Goal: Task Accomplishment & Management: Manage account settings

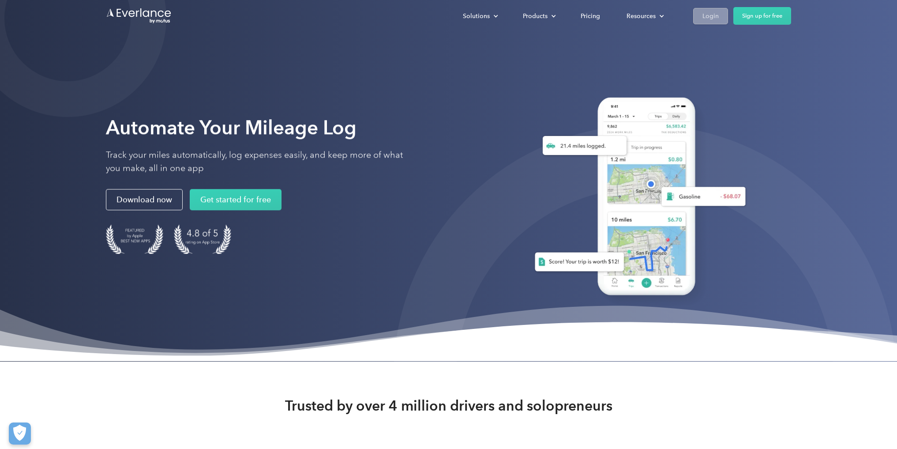
click at [704, 18] on div "Login" at bounding box center [711, 16] width 16 height 11
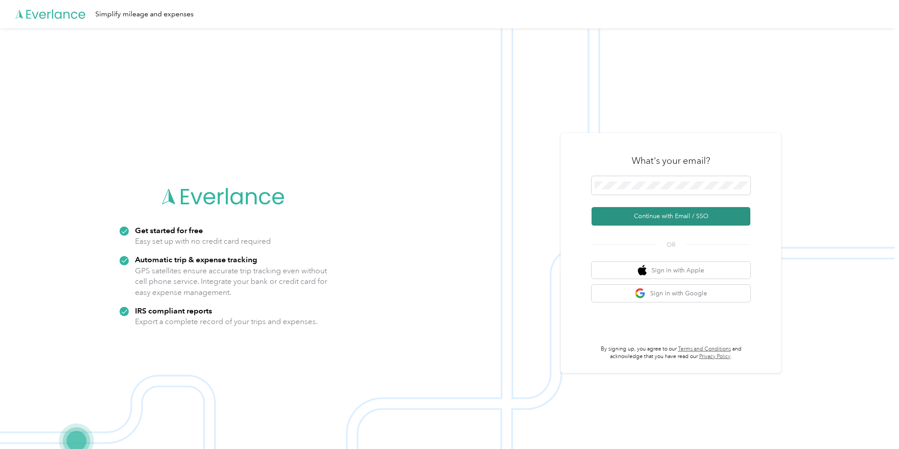
click at [677, 218] on button "Continue with Email / SSO" at bounding box center [671, 216] width 159 height 19
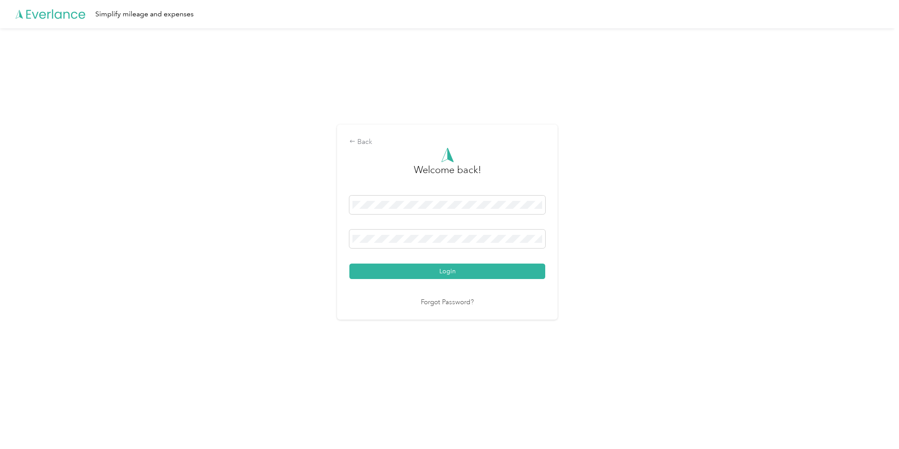
click at [425, 280] on div "Welcome back! Login Forgot Password?" at bounding box center [448, 227] width 196 height 160
click at [429, 277] on button "Login" at bounding box center [448, 270] width 196 height 15
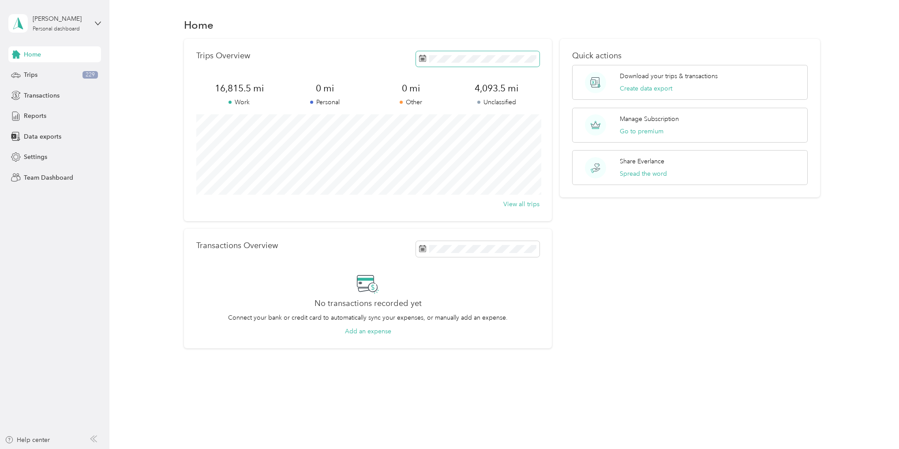
click at [425, 59] on icon at bounding box center [422, 58] width 7 height 7
click at [434, 108] on icon at bounding box center [434, 110] width 4 height 8
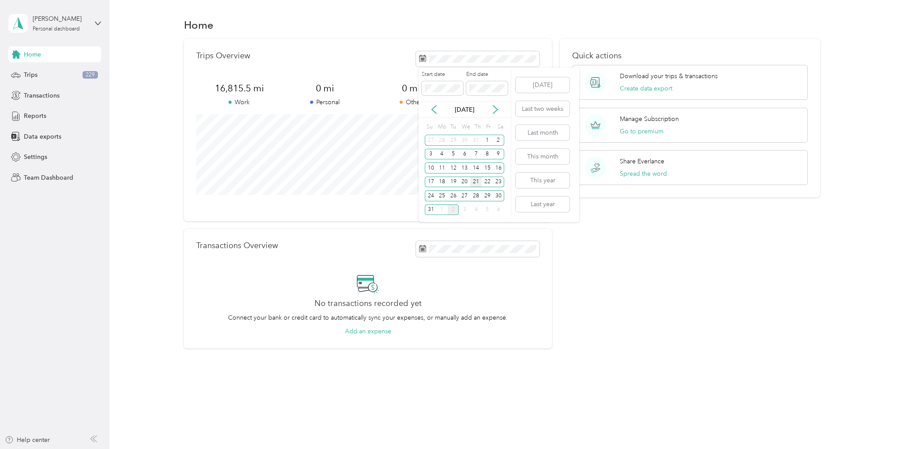
click at [479, 182] on div "21" at bounding box center [475, 182] width 11 height 11
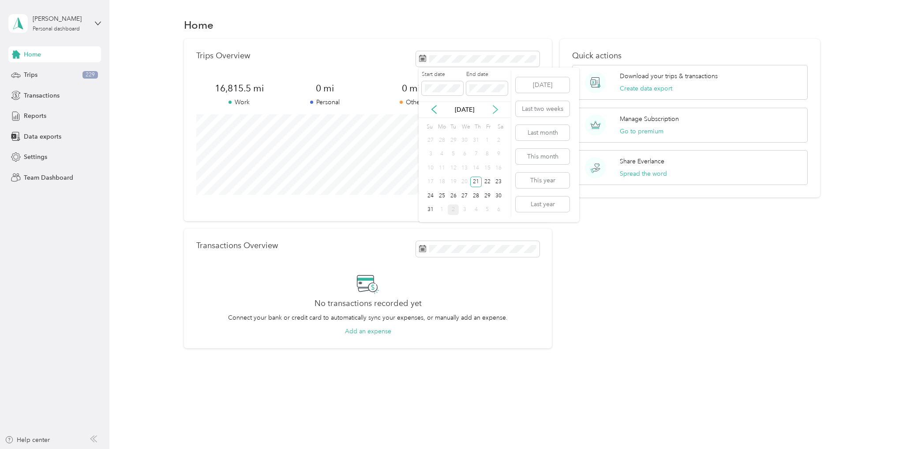
click at [494, 108] on icon at bounding box center [495, 109] width 9 height 9
click at [459, 139] on div "3" at bounding box center [464, 140] width 11 height 11
click at [425, 56] on icon at bounding box center [423, 59] width 7 height 6
click at [435, 109] on icon at bounding box center [434, 109] width 9 height 9
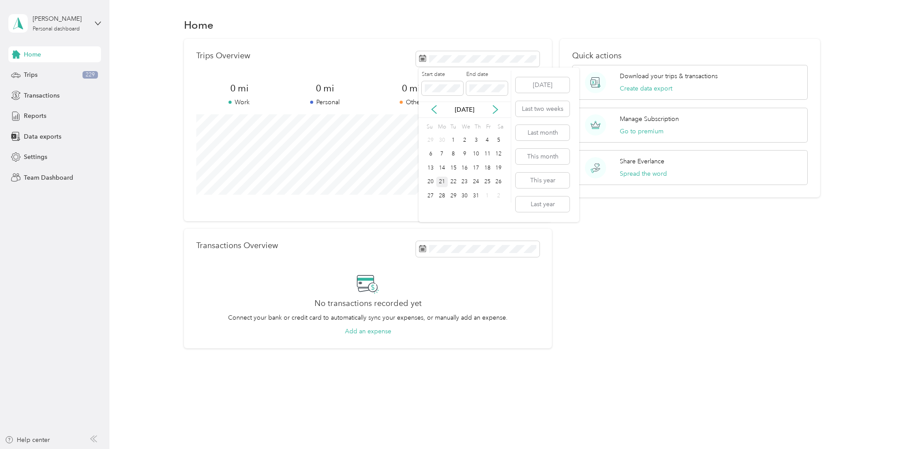
click at [441, 183] on div "21" at bounding box center [442, 182] width 11 height 11
click at [493, 107] on icon at bounding box center [495, 109] width 9 height 9
click at [449, 141] on div "2" at bounding box center [453, 140] width 11 height 11
click at [57, 98] on span "Transactions" at bounding box center [42, 95] width 36 height 9
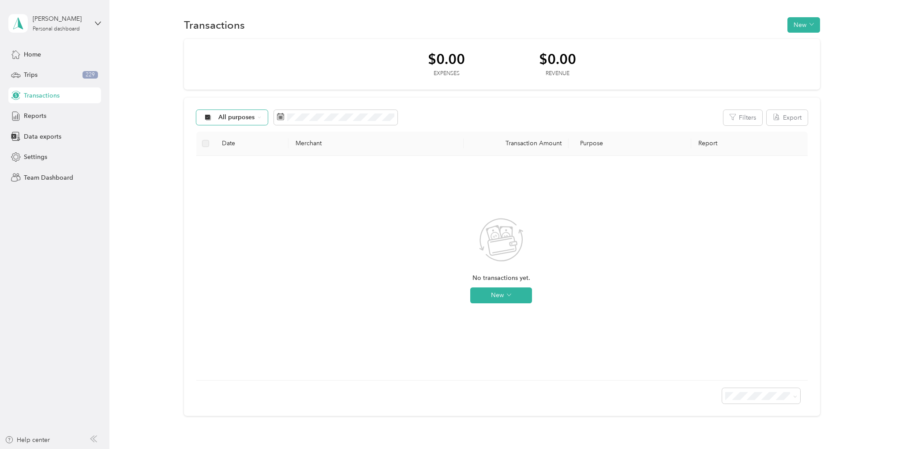
click at [219, 120] on span "All purposes" at bounding box center [236, 117] width 37 height 6
click at [231, 151] on span "Unclassified" at bounding box center [273, 148] width 111 height 9
click at [36, 70] on span "Trips" at bounding box center [31, 74] width 14 height 9
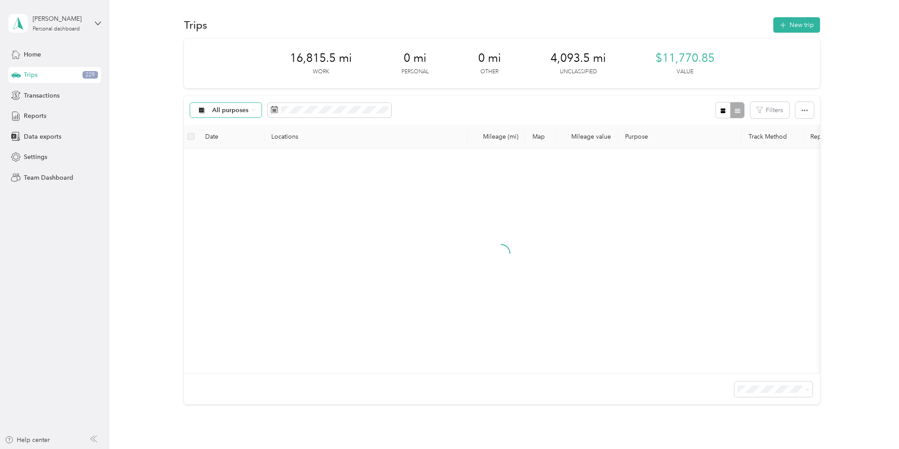
click at [239, 105] on div "All purposes" at bounding box center [226, 110] width 72 height 15
click at [239, 137] on span "Unclassified" at bounding box center [267, 141] width 111 height 9
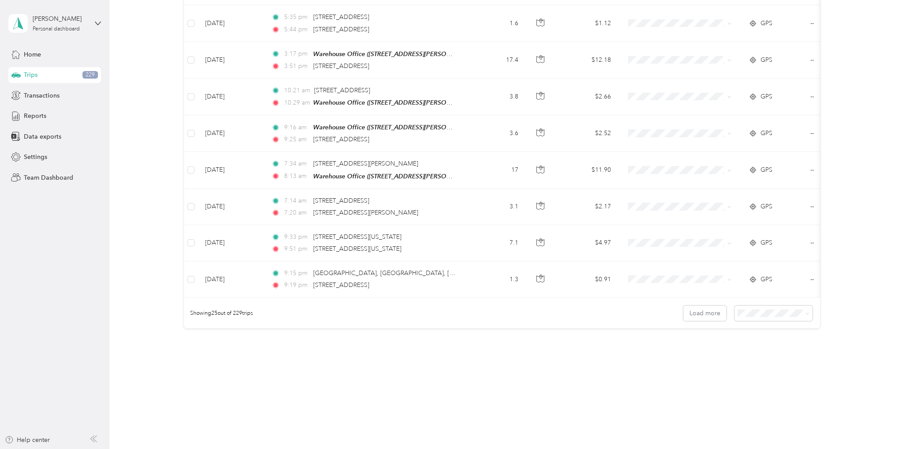
scroll to position [767, 0]
click at [808, 312] on span at bounding box center [774, 311] width 78 height 15
click at [806, 313] on icon at bounding box center [808, 312] width 4 height 4
click at [766, 361] on li "100 per load" at bounding box center [772, 357] width 78 height 15
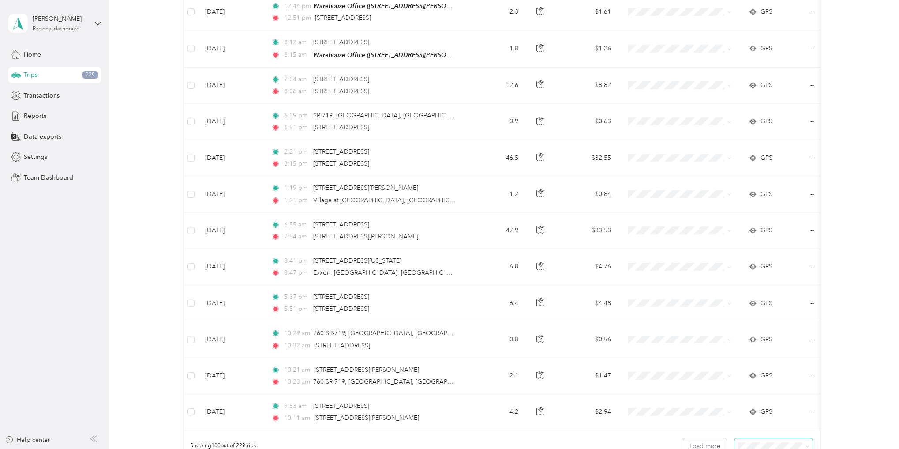
scroll to position [3490, 0]
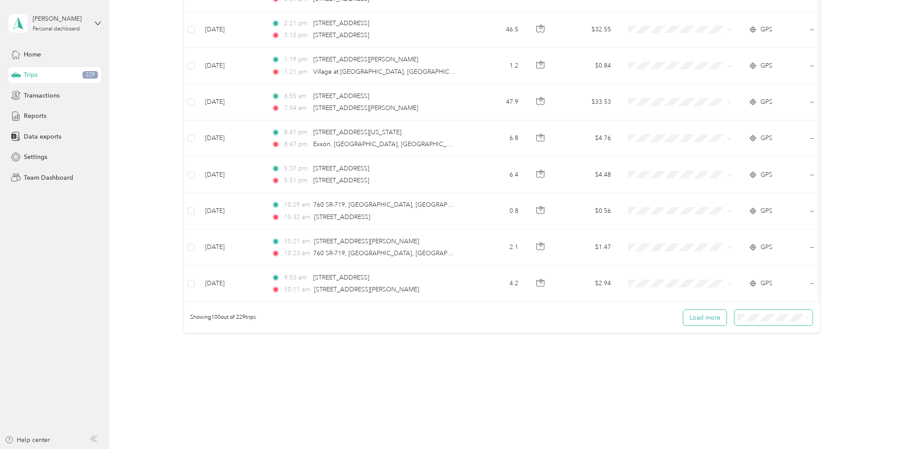
click at [706, 313] on button "Load more" at bounding box center [705, 317] width 43 height 15
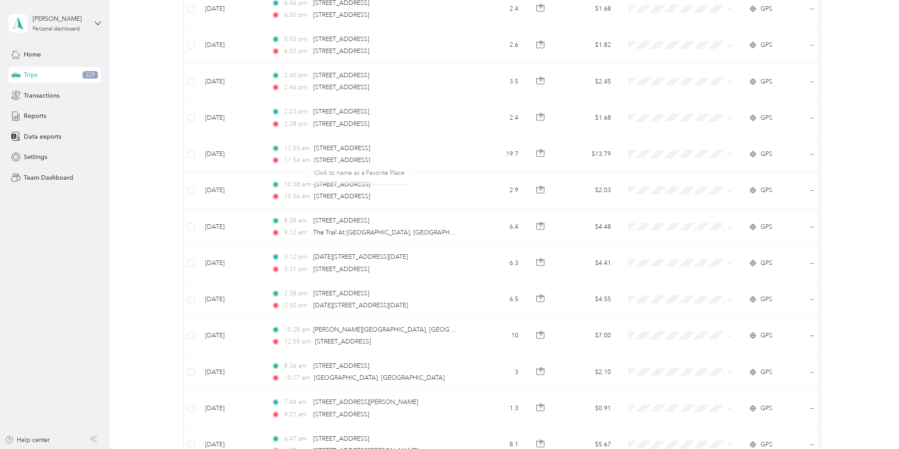
scroll to position [7120, 0]
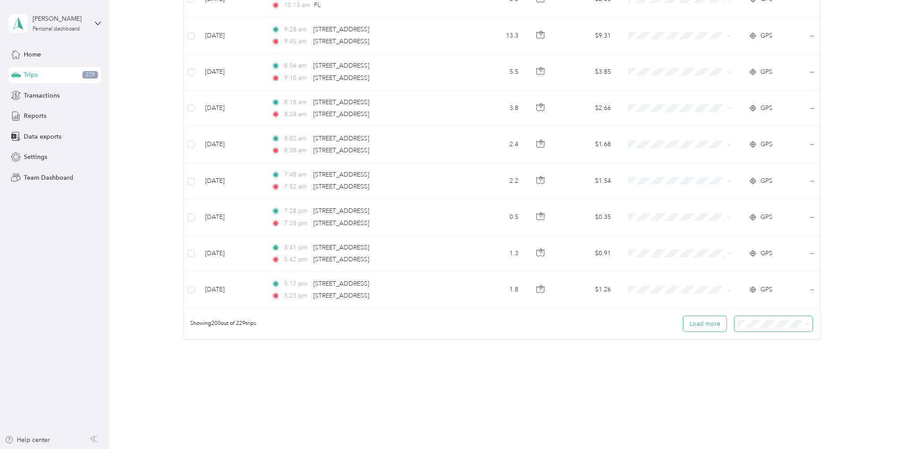
click at [699, 316] on button "Load more" at bounding box center [705, 323] width 43 height 15
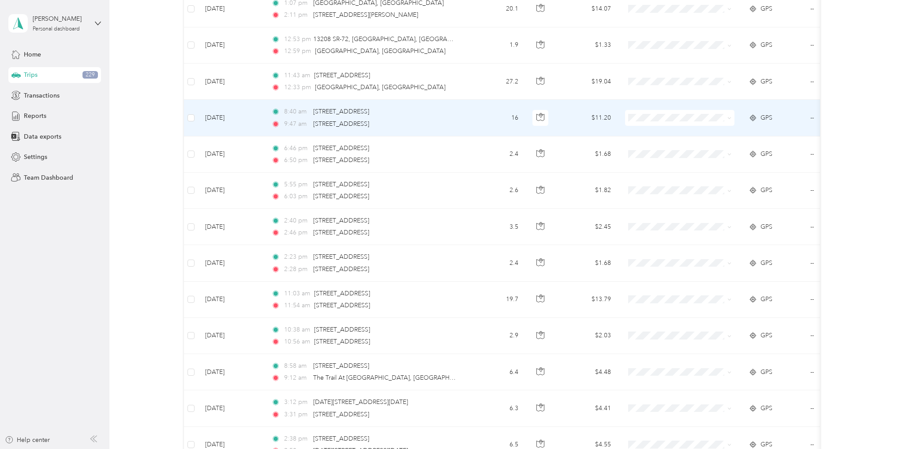
scroll to position [6148, 0]
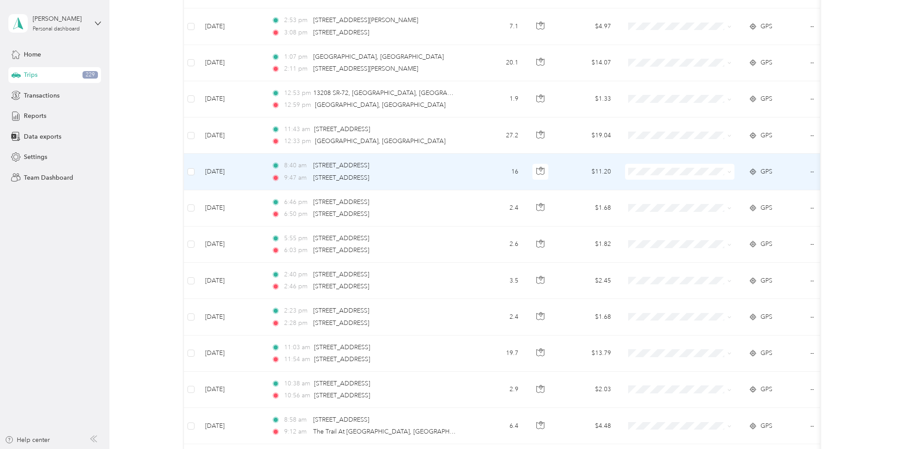
drag, startPoint x: 208, startPoint y: 137, endPoint x: 168, endPoint y: 133, distance: 40.4
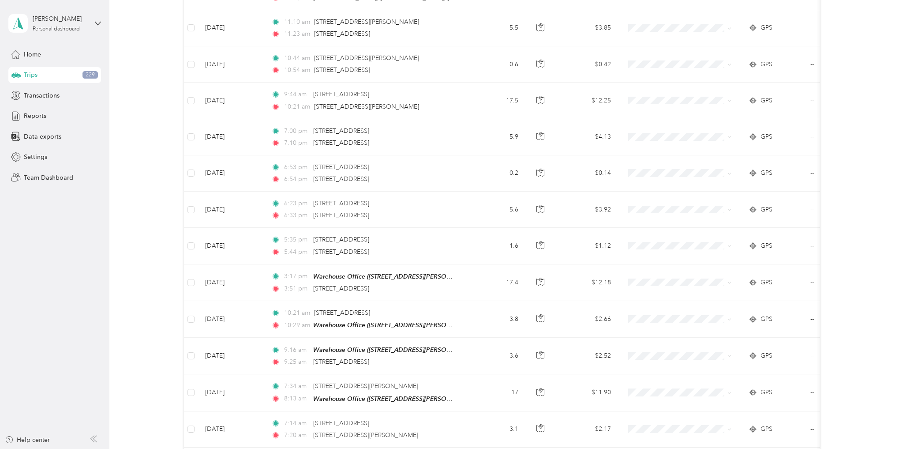
scroll to position [0, 0]
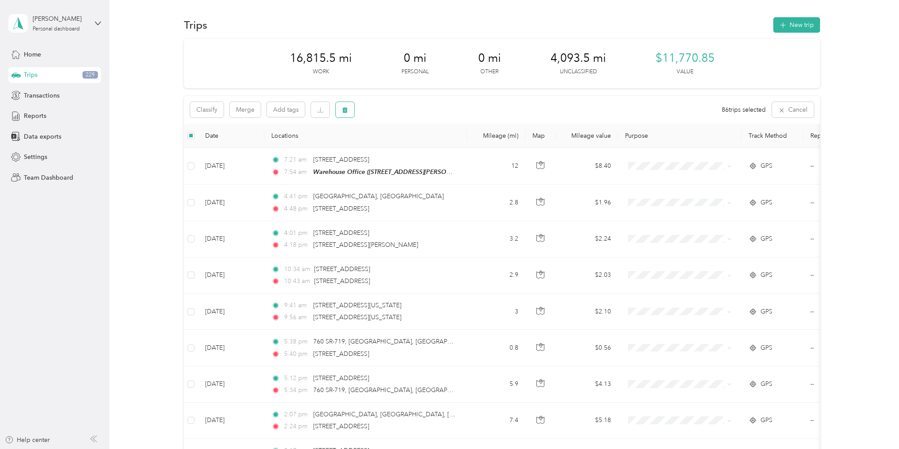
click at [346, 110] on icon "button" at bounding box center [344, 110] width 5 height 6
click at [408, 150] on button "Yes" at bounding box center [412, 146] width 17 height 14
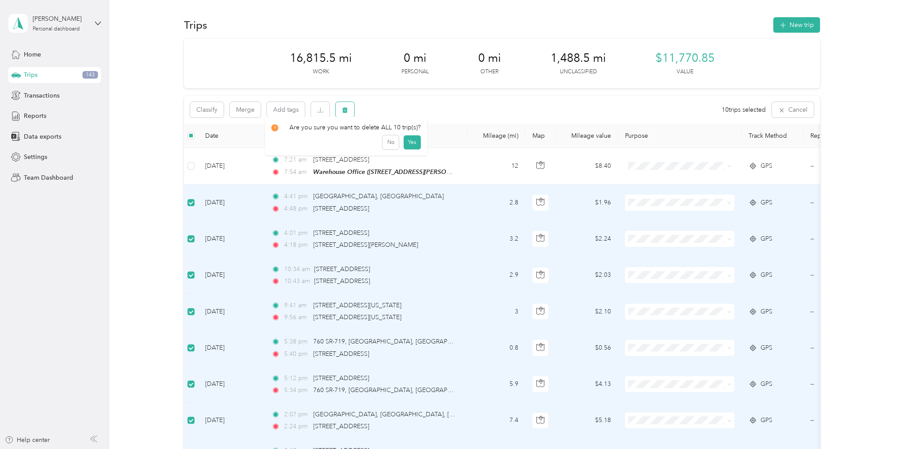
click at [350, 111] on button "button" at bounding box center [345, 109] width 19 height 15
click at [416, 154] on div "Are you sure you want to delete ALL 10 trip(s)? No Yes" at bounding box center [346, 140] width 162 height 39
click at [338, 113] on button "button" at bounding box center [345, 109] width 19 height 15
click at [410, 148] on button "Yes" at bounding box center [412, 146] width 17 height 14
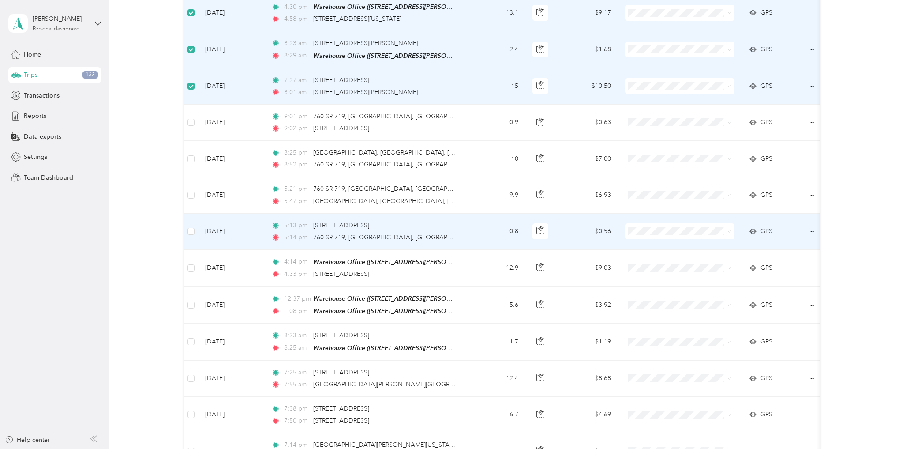
scroll to position [2207, 0]
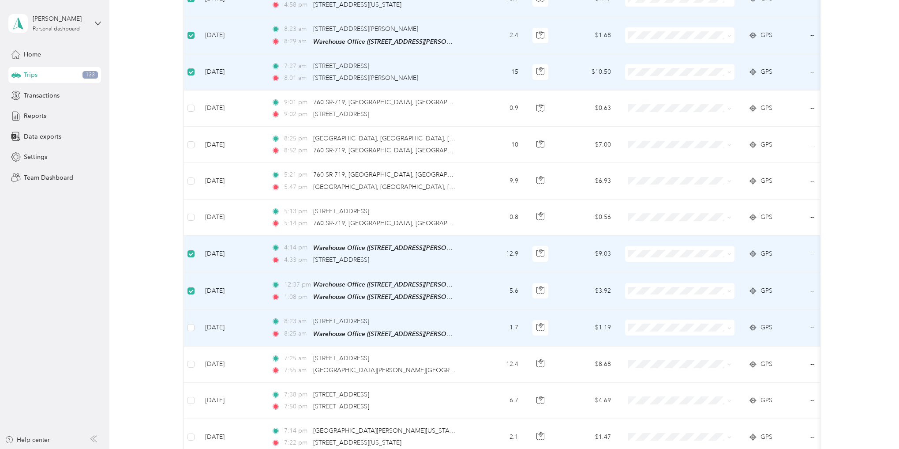
click at [187, 311] on td at bounding box center [191, 327] width 14 height 37
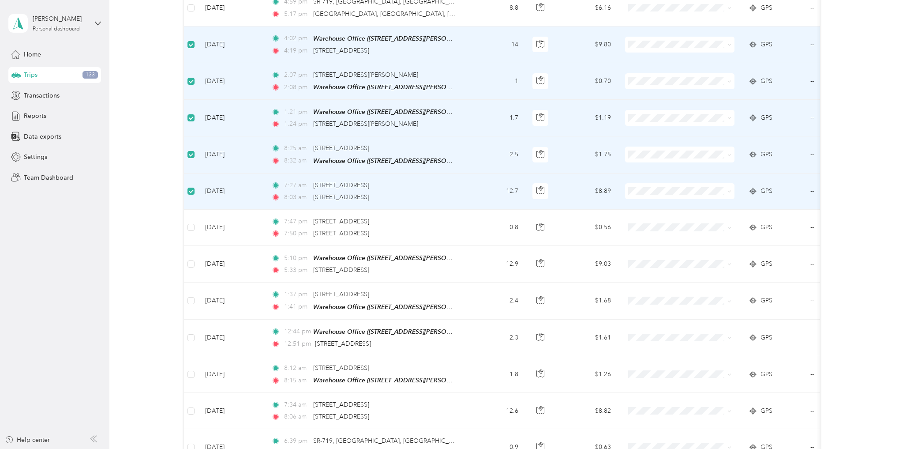
scroll to position [2692, 0]
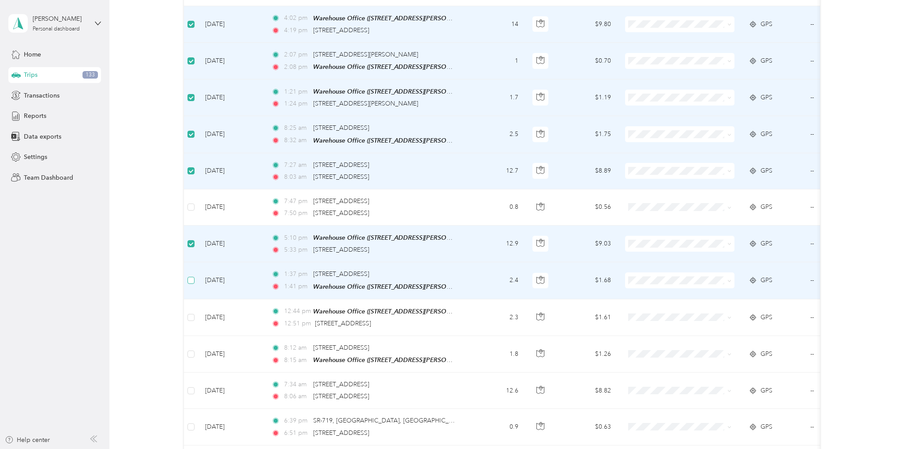
click at [192, 275] on label at bounding box center [191, 280] width 7 height 10
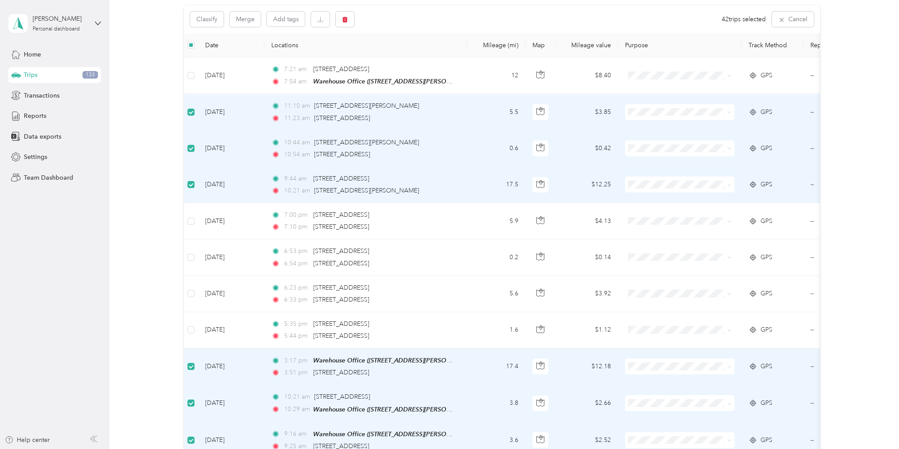
scroll to position [0, 0]
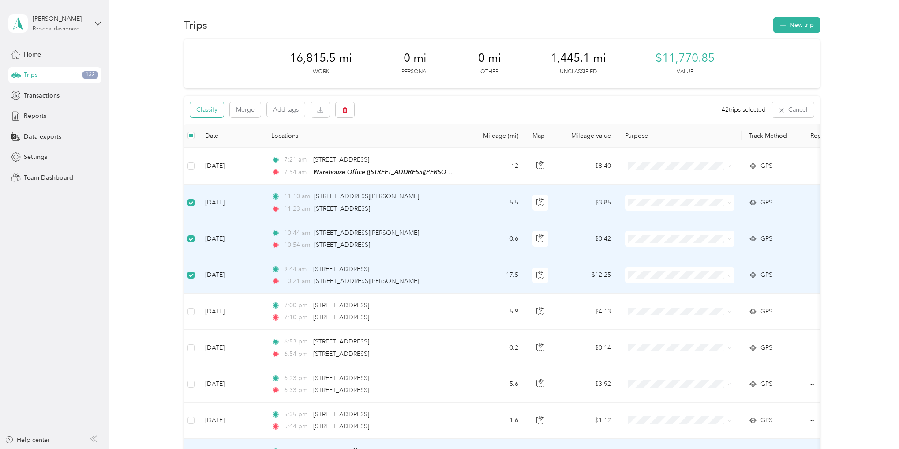
click at [204, 107] on button "Classify" at bounding box center [207, 109] width 34 height 15
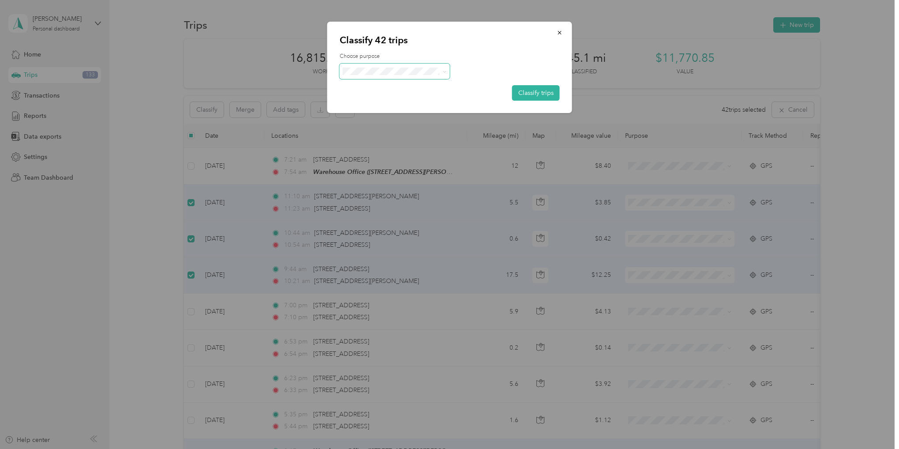
click at [444, 69] on span at bounding box center [445, 72] width 4 height 8
click at [444, 72] on icon at bounding box center [445, 72] width 4 height 4
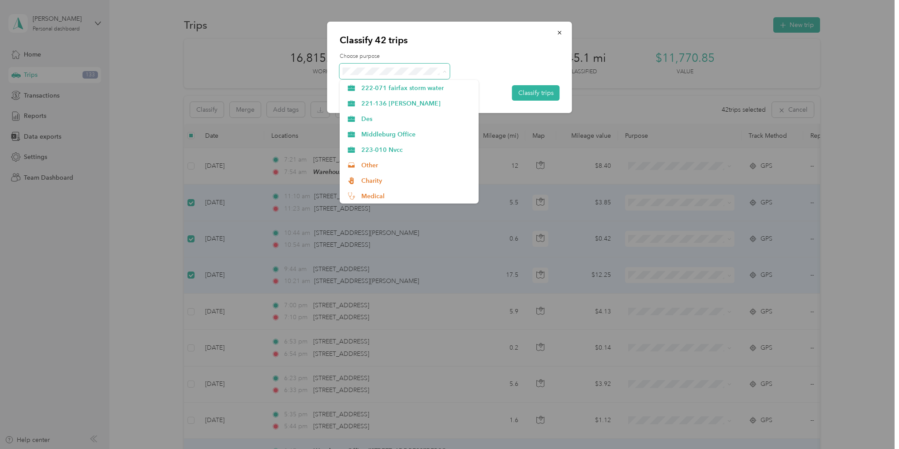
scroll to position [132, 0]
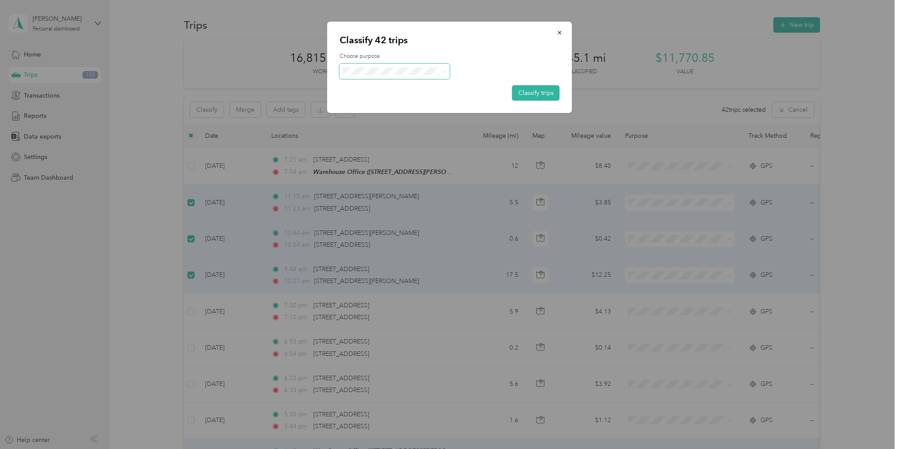
click at [374, 112] on li "Des" at bounding box center [409, 109] width 139 height 15
click at [528, 94] on button "Classify trips" at bounding box center [536, 92] width 48 height 15
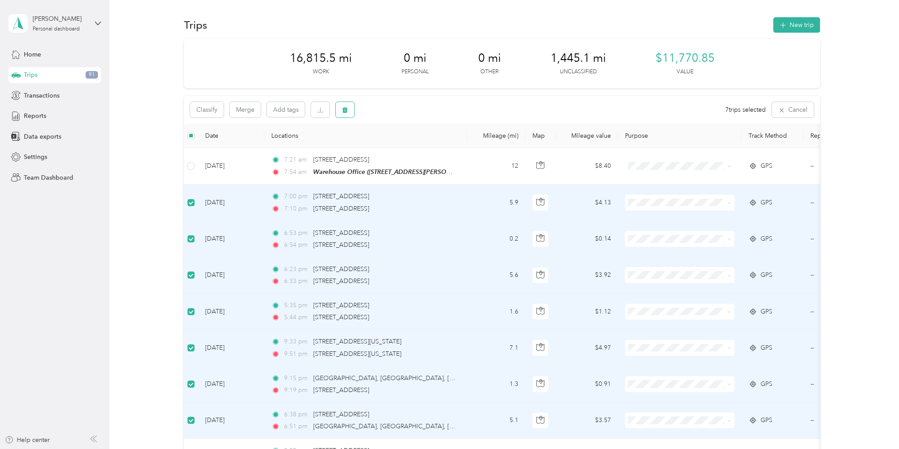
click at [344, 112] on icon "button" at bounding box center [344, 110] width 5 height 6
click at [409, 147] on button "Yes" at bounding box center [410, 146] width 17 height 14
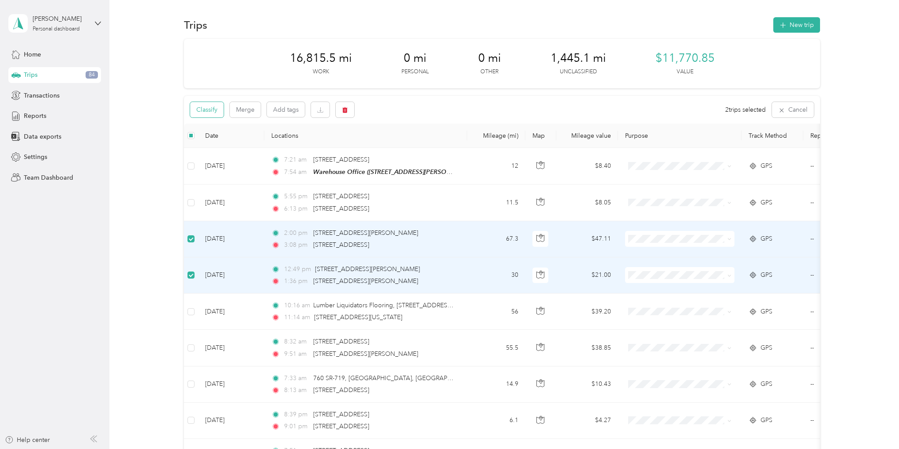
click at [210, 111] on button "Classify" at bounding box center [207, 109] width 34 height 15
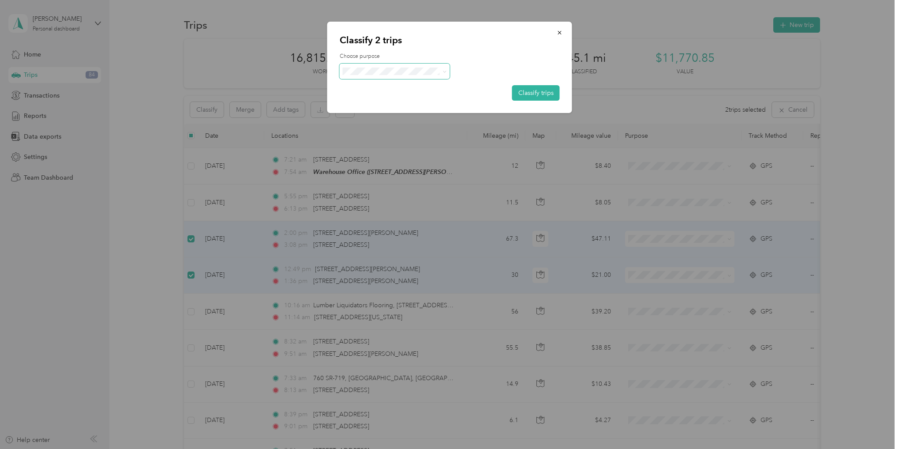
click at [443, 75] on span at bounding box center [445, 72] width 4 height 8
click at [444, 72] on icon at bounding box center [444, 72] width 3 height 2
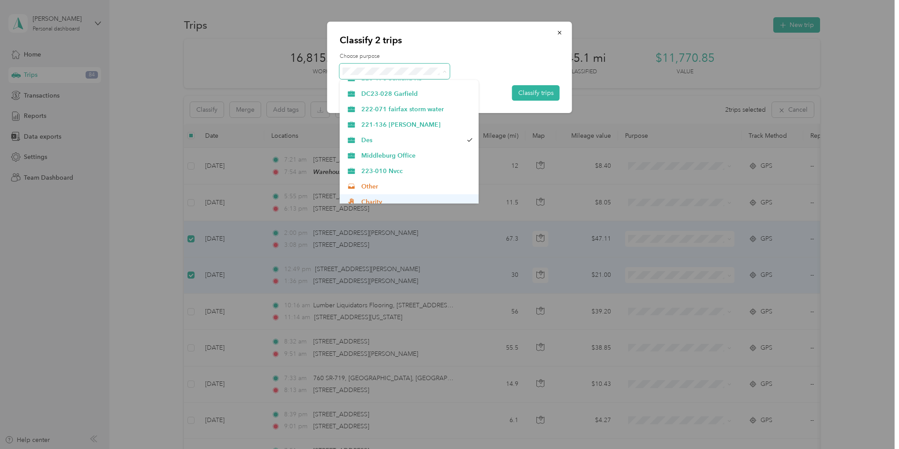
scroll to position [44, 0]
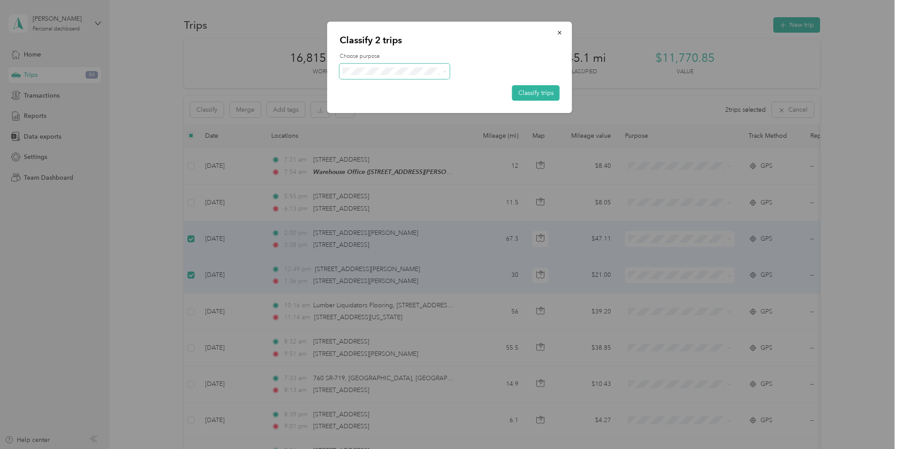
click at [391, 164] on span "222-071 fairfax storm water" at bounding box center [416, 166] width 111 height 9
click at [536, 91] on button "Classify trips" at bounding box center [536, 92] width 48 height 15
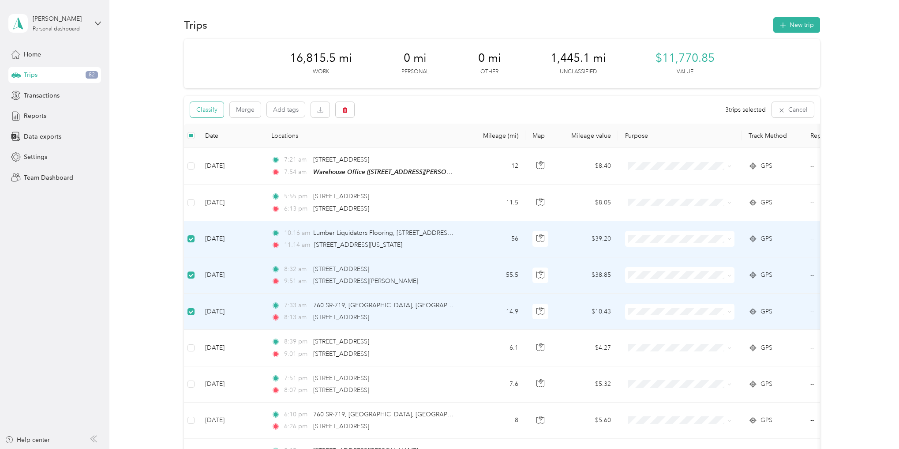
click at [209, 112] on button "Classify" at bounding box center [207, 109] width 34 height 15
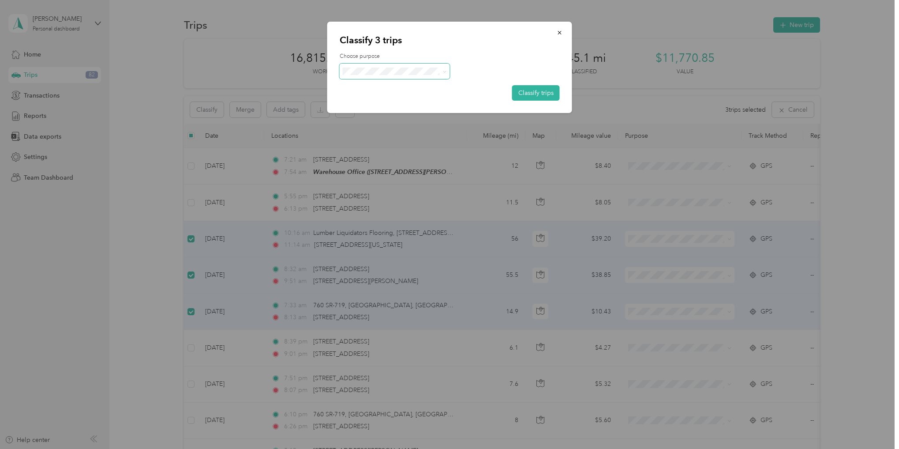
click at [444, 72] on icon at bounding box center [445, 72] width 4 height 4
click at [411, 177] on span "223-176 Suitland HS" at bounding box center [416, 180] width 111 height 9
click at [517, 93] on button "Classify trips" at bounding box center [536, 92] width 48 height 15
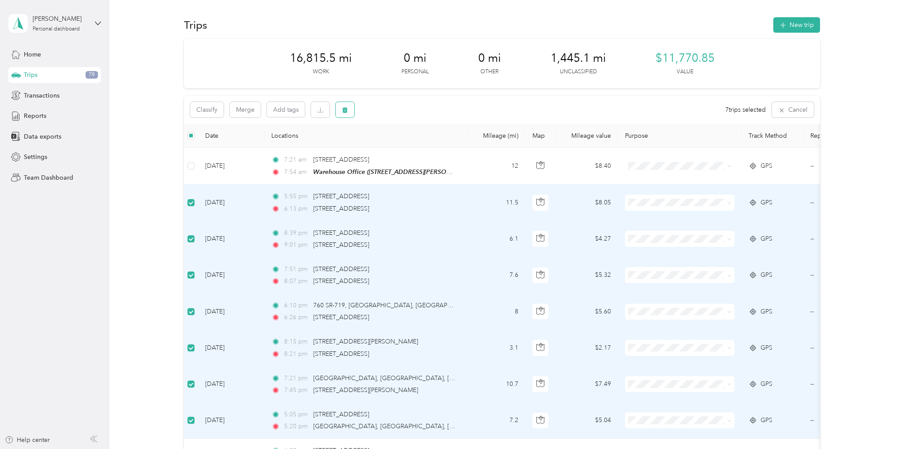
click at [350, 115] on button "button" at bounding box center [345, 109] width 19 height 15
click at [407, 144] on button "Yes" at bounding box center [410, 146] width 17 height 14
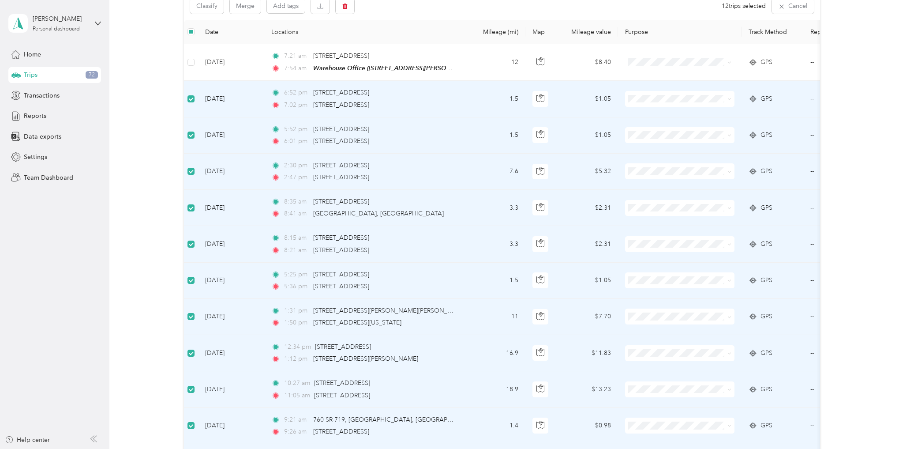
scroll to position [0, 0]
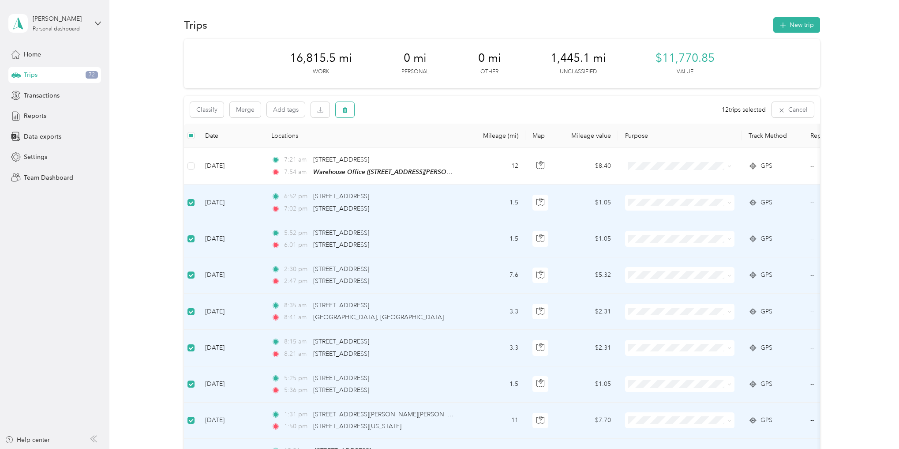
click at [350, 108] on button "button" at bounding box center [345, 109] width 19 height 15
click at [408, 146] on button "Yes" at bounding box center [412, 146] width 17 height 14
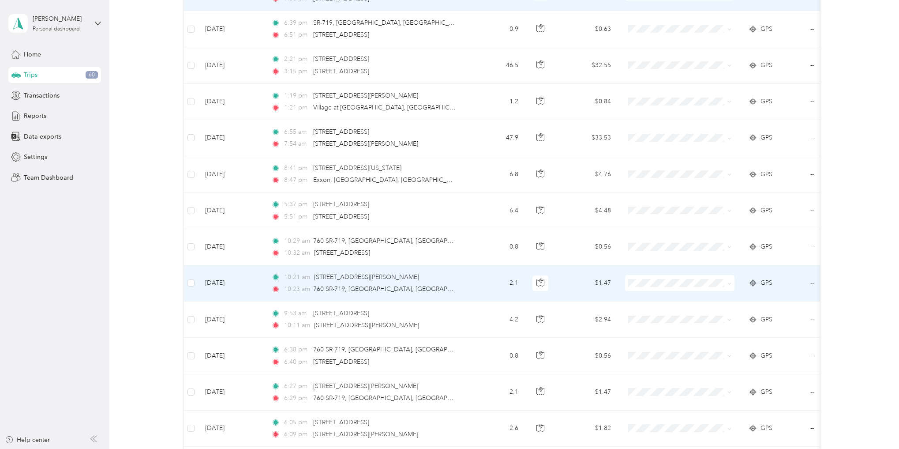
scroll to position [529, 0]
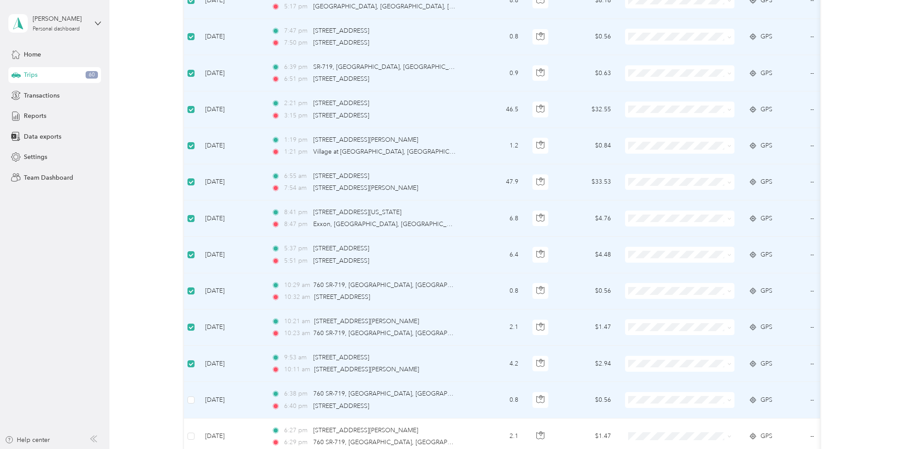
click at [186, 398] on td at bounding box center [191, 400] width 14 height 36
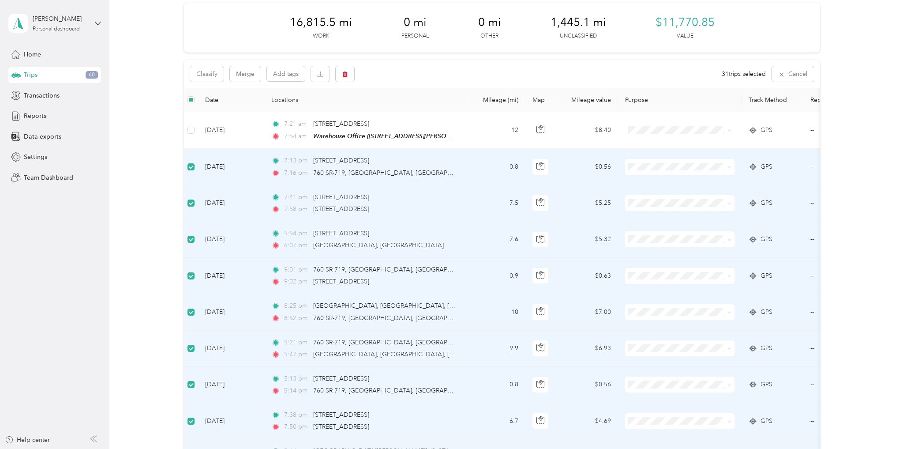
scroll to position [0, 0]
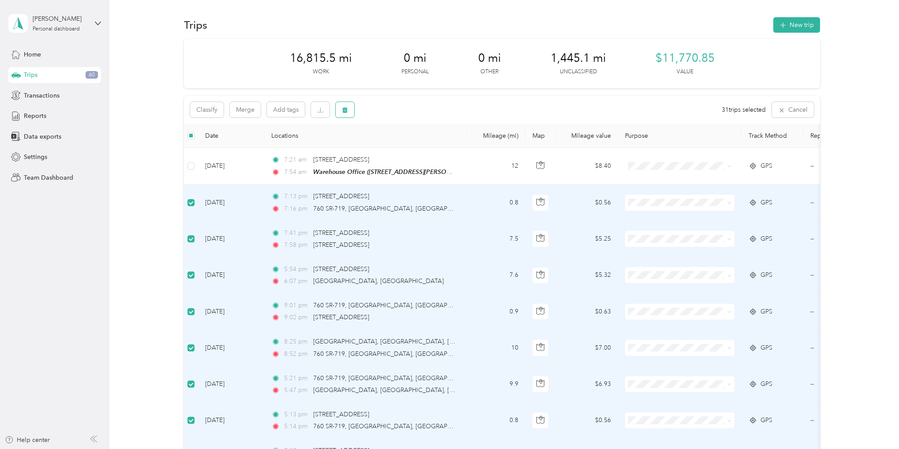
click at [346, 114] on button "button" at bounding box center [345, 109] width 19 height 15
click at [408, 151] on button "Yes" at bounding box center [412, 146] width 17 height 14
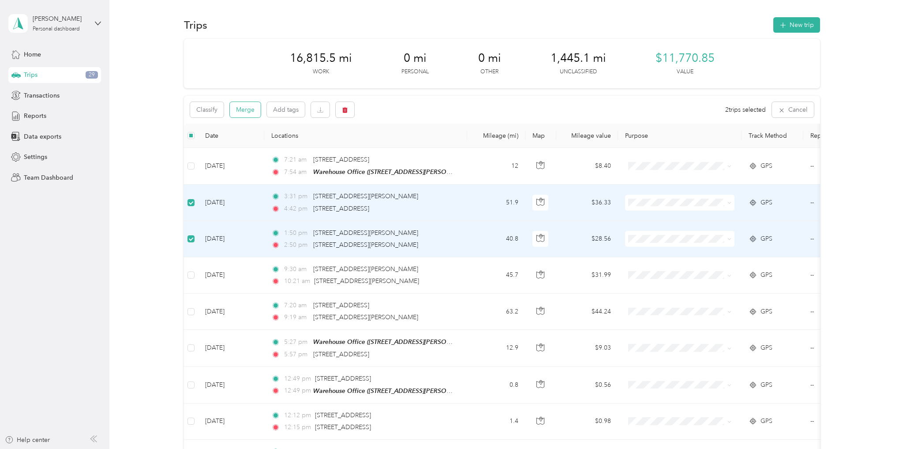
click at [235, 113] on button "Merge" at bounding box center [245, 109] width 31 height 15
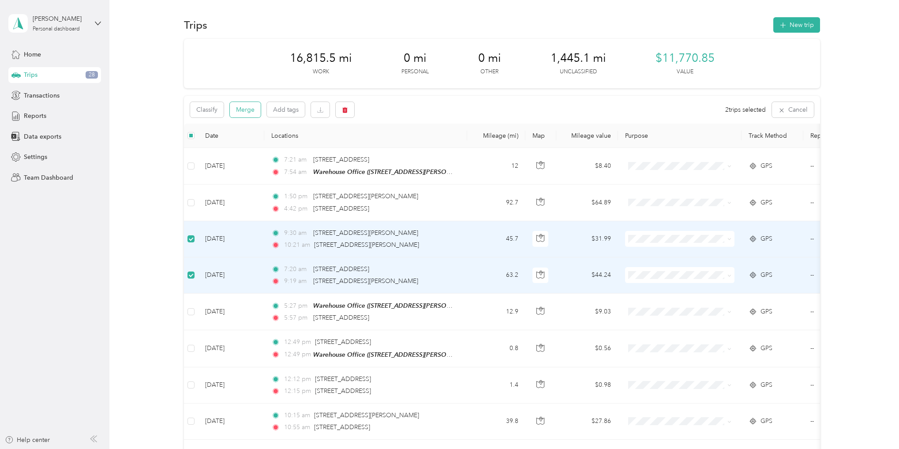
click at [244, 110] on button "Merge" at bounding box center [245, 109] width 31 height 15
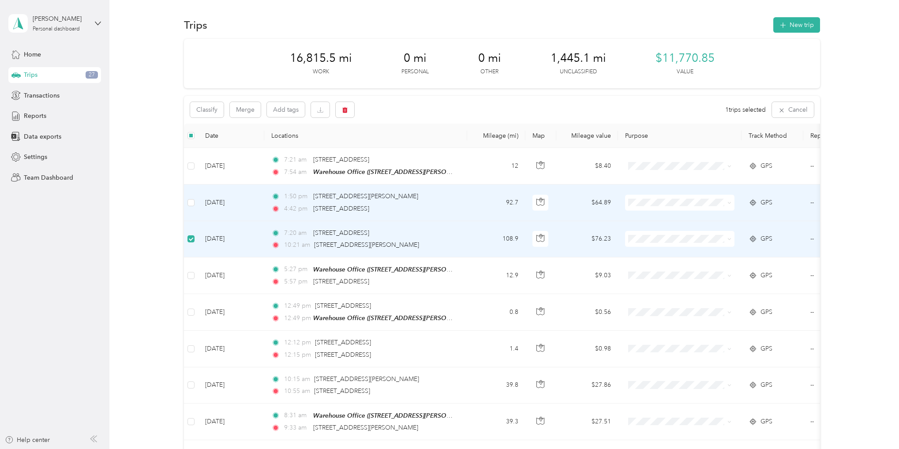
click at [186, 197] on td at bounding box center [191, 202] width 14 height 36
click at [216, 114] on button "Classify" at bounding box center [207, 109] width 34 height 15
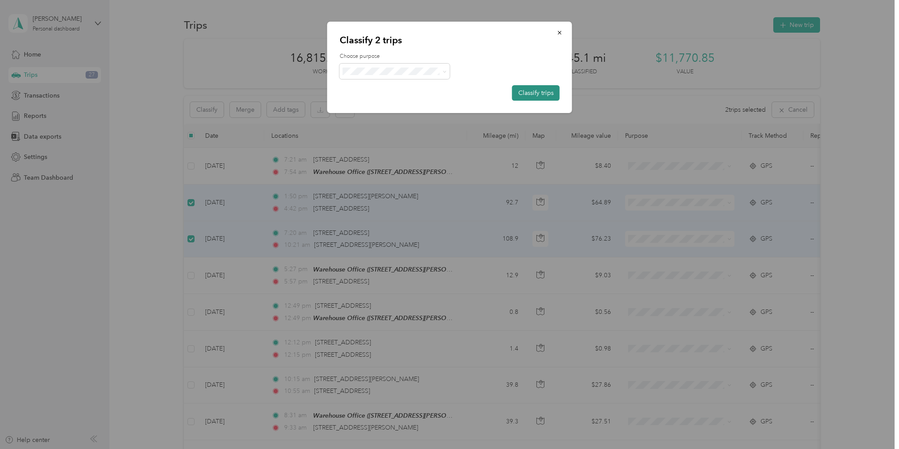
click at [537, 92] on button "Classify trips" at bounding box center [536, 92] width 48 height 15
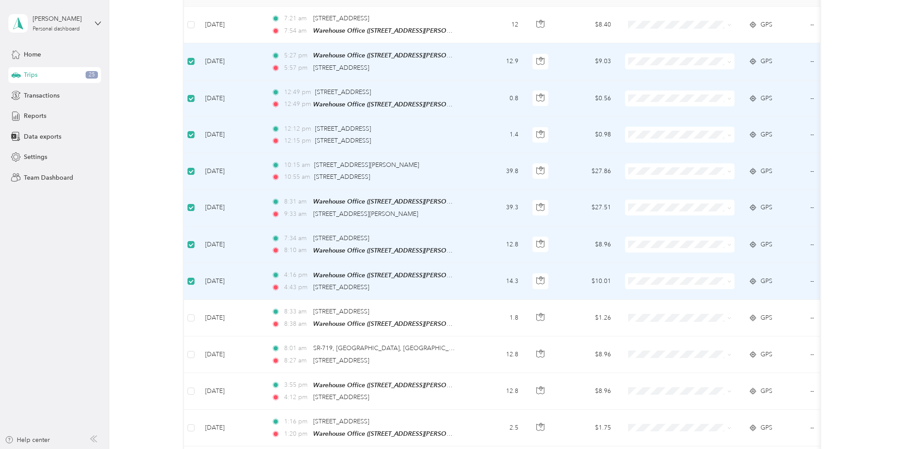
scroll to position [177, 0]
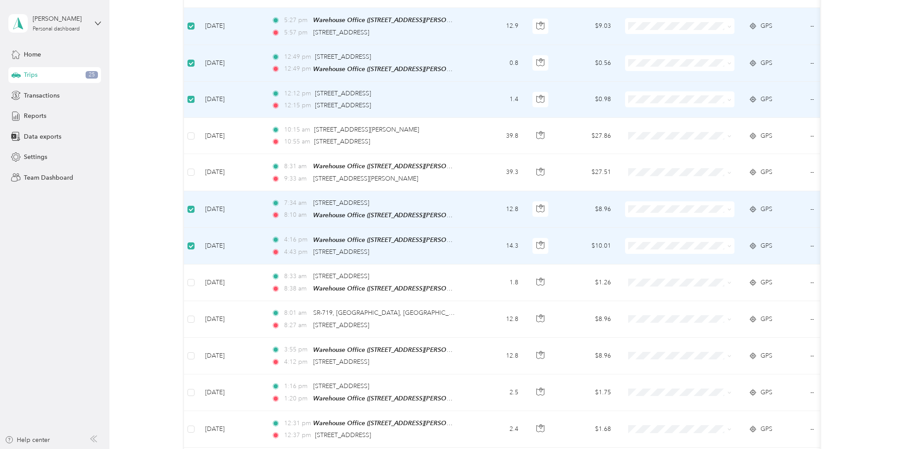
click at [192, 94] on label at bounding box center [191, 99] width 7 height 10
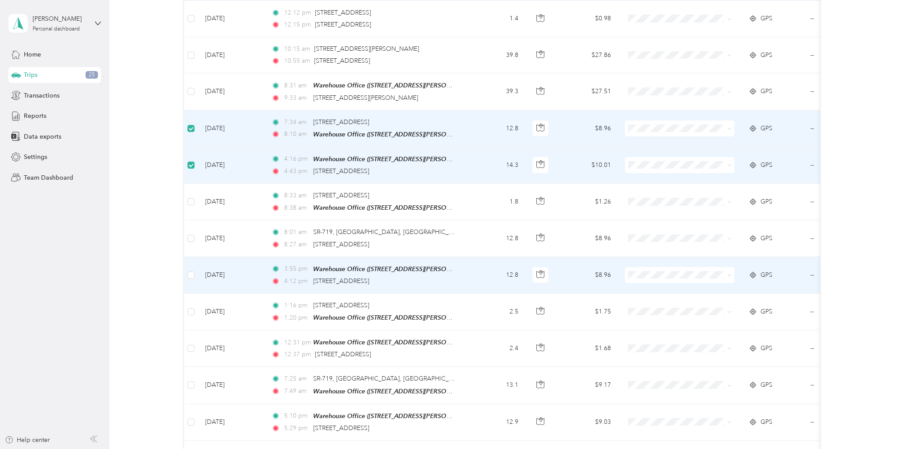
scroll to position [265, 0]
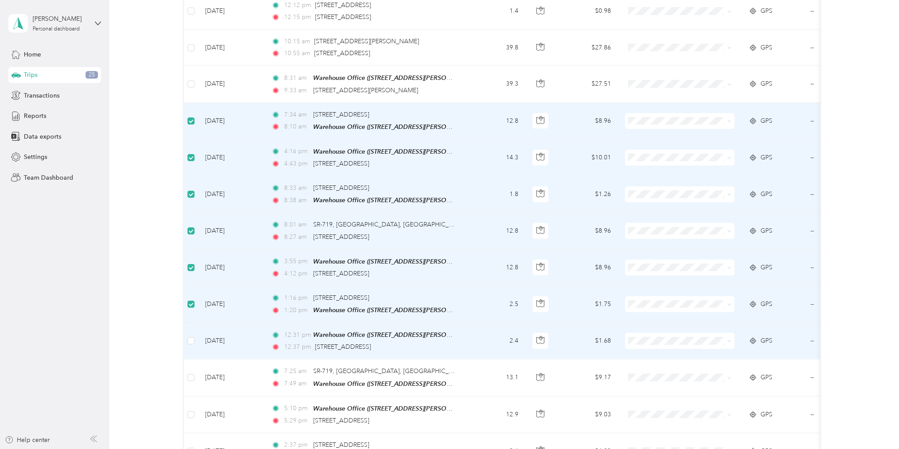
click at [192, 342] on td at bounding box center [191, 341] width 14 height 37
click at [192, 336] on label at bounding box center [191, 341] width 7 height 10
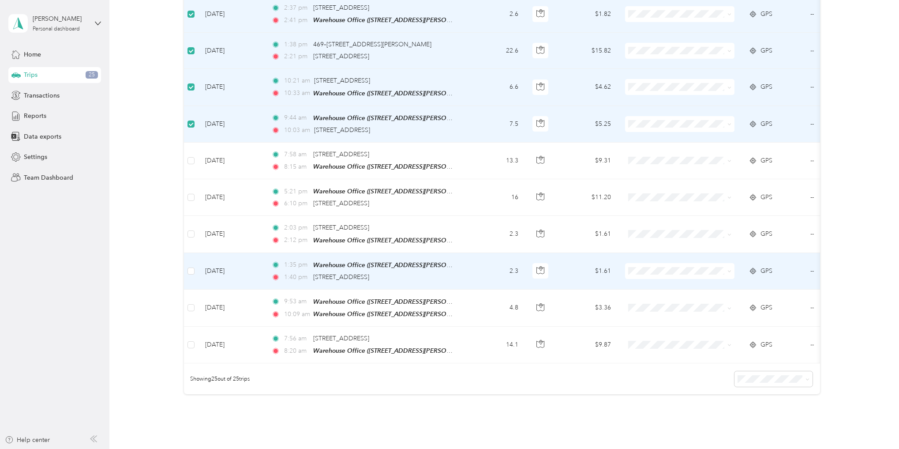
scroll to position [706, 0]
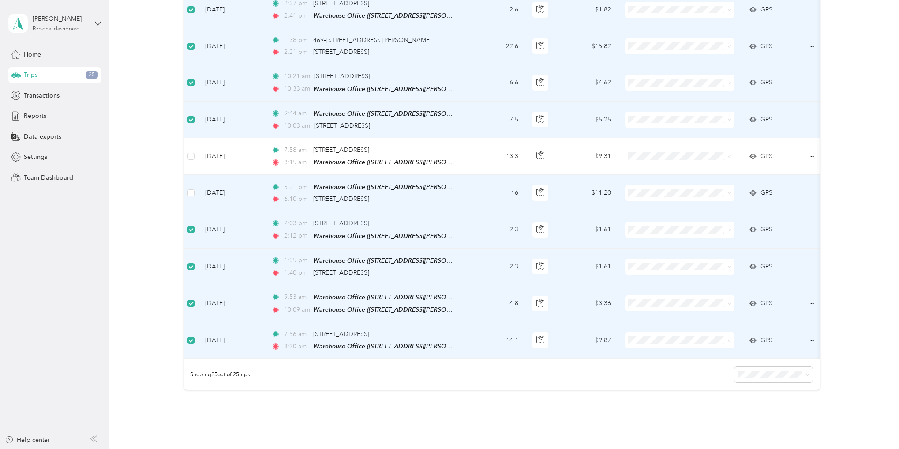
click at [196, 184] on td at bounding box center [191, 193] width 14 height 37
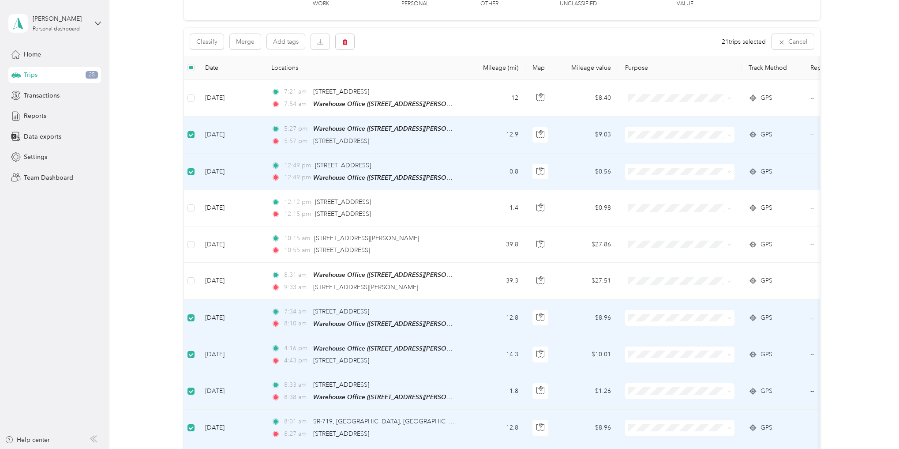
scroll to position [44, 0]
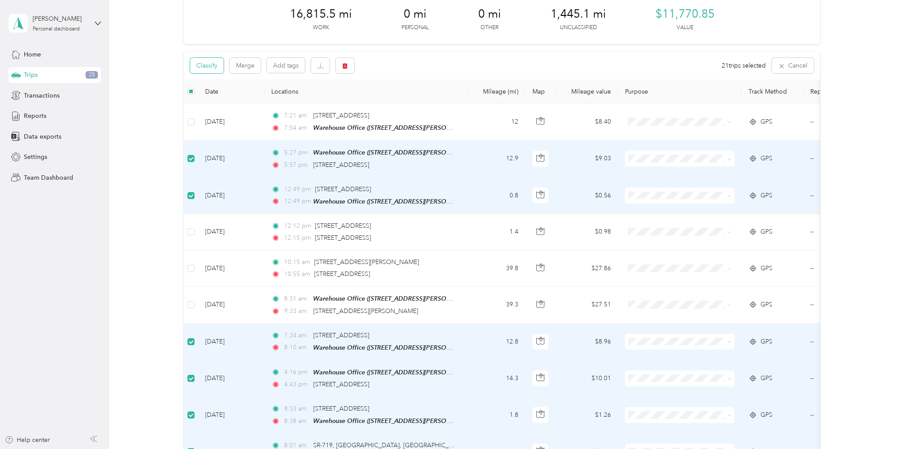
click at [210, 68] on button "Classify" at bounding box center [207, 65] width 34 height 15
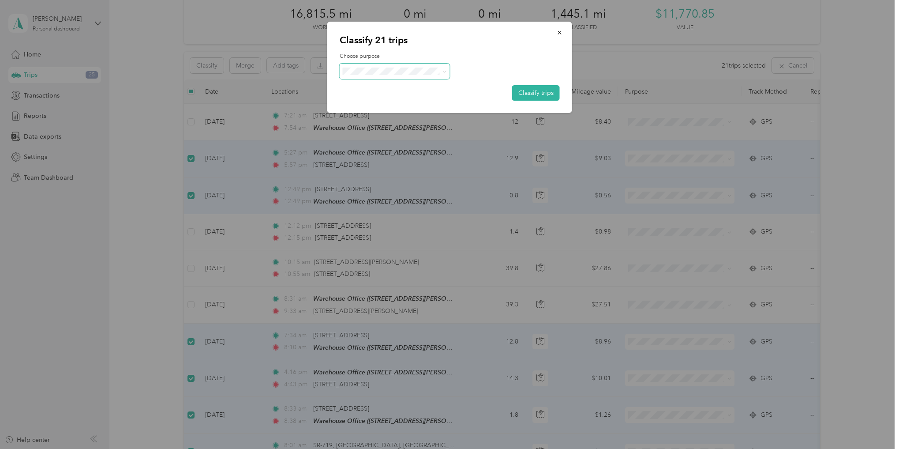
click at [444, 70] on icon at bounding box center [445, 72] width 4 height 4
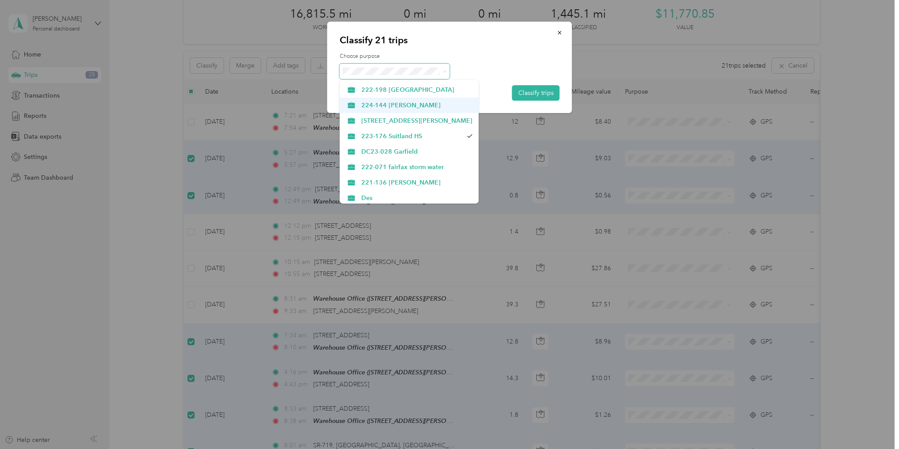
scroll to position [88, 0]
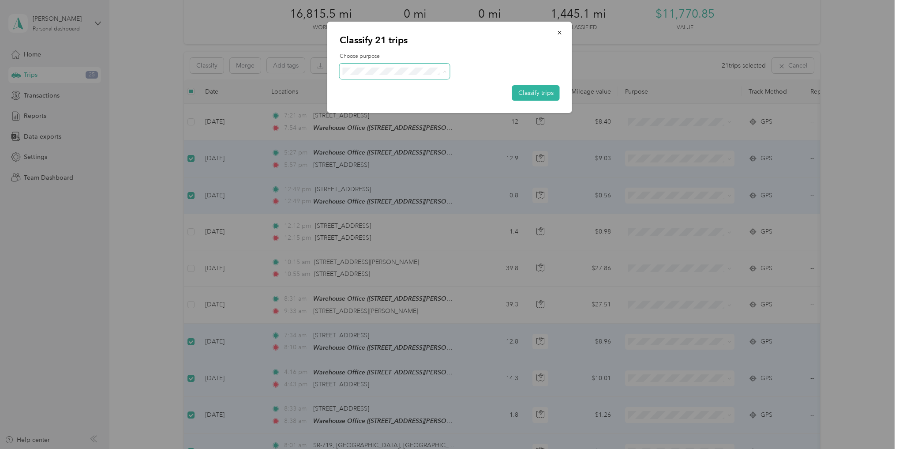
click at [360, 150] on span "Des" at bounding box center [409, 153] width 127 height 9
click at [545, 91] on button "Classify trips" at bounding box center [536, 92] width 48 height 15
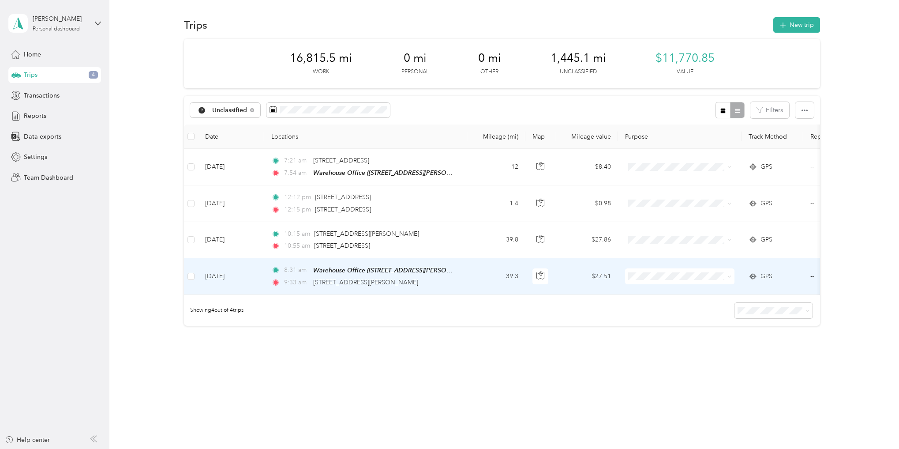
scroll to position [4, 0]
click at [205, 104] on button "Classify" at bounding box center [207, 109] width 34 height 15
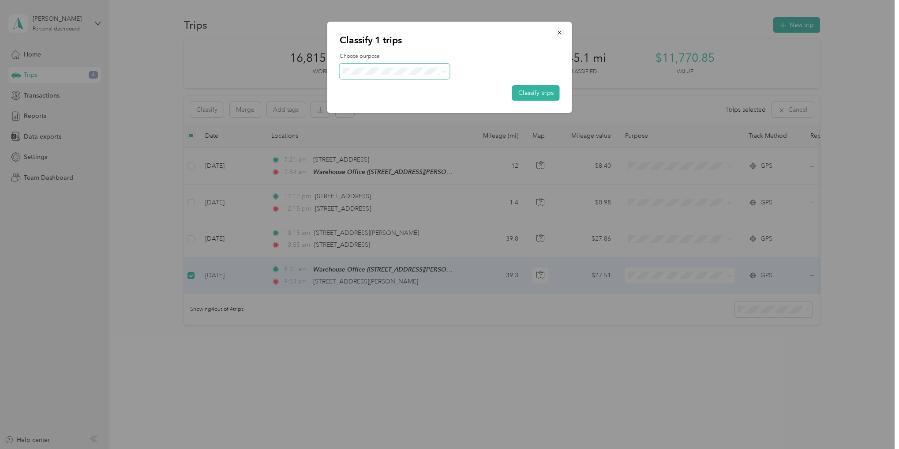
click at [444, 74] on span at bounding box center [445, 72] width 4 height 8
click at [445, 68] on span at bounding box center [445, 72] width 4 height 8
click at [445, 70] on icon at bounding box center [445, 72] width 4 height 4
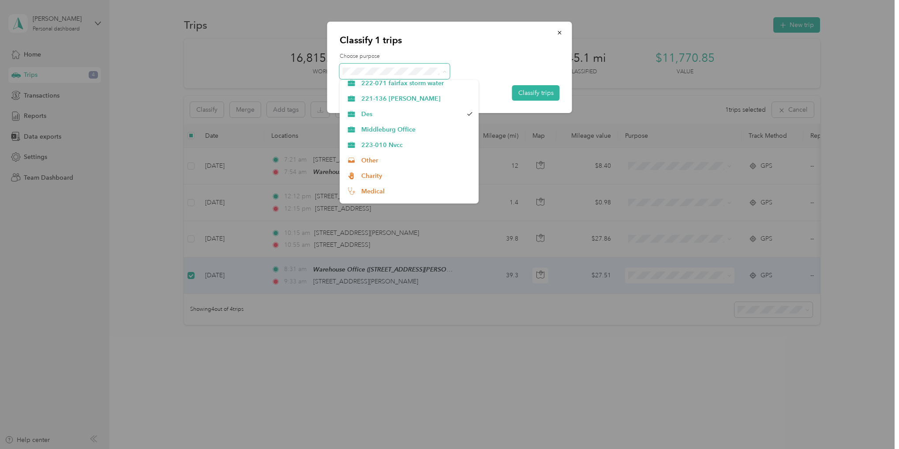
scroll to position [132, 0]
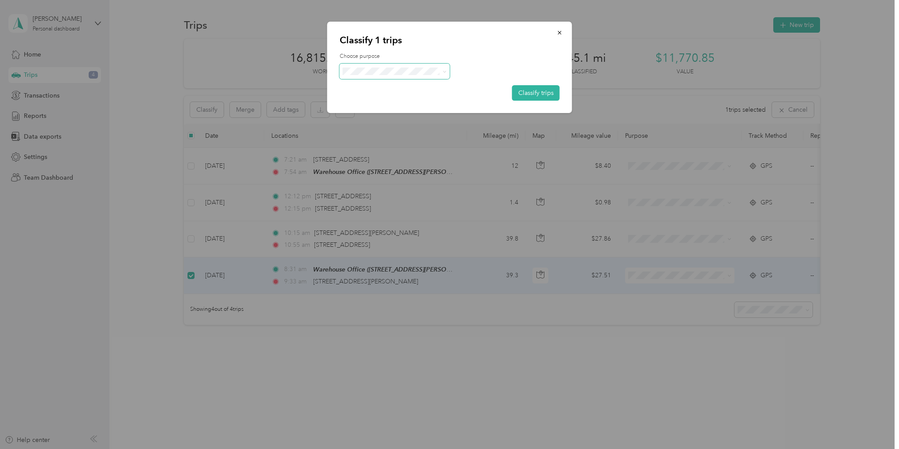
click at [395, 142] on li "223-010 Nvcc" at bounding box center [409, 139] width 139 height 15
click at [538, 94] on button "Classify trips" at bounding box center [536, 92] width 48 height 15
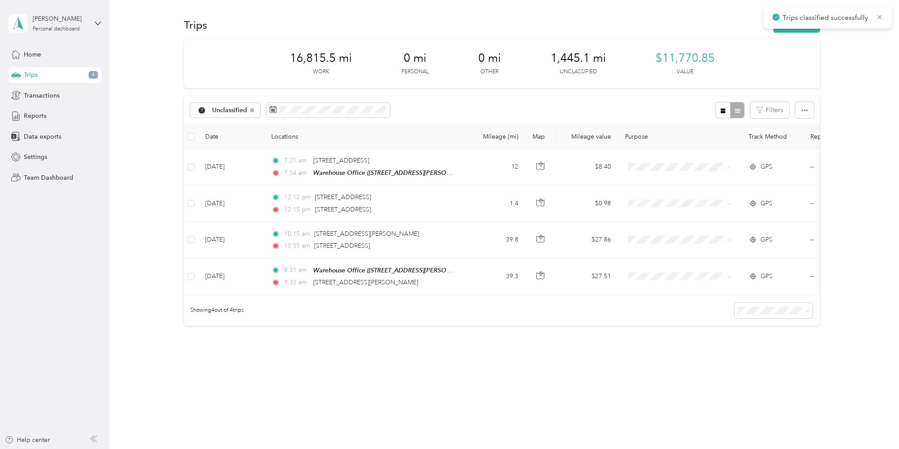
scroll to position [0, 0]
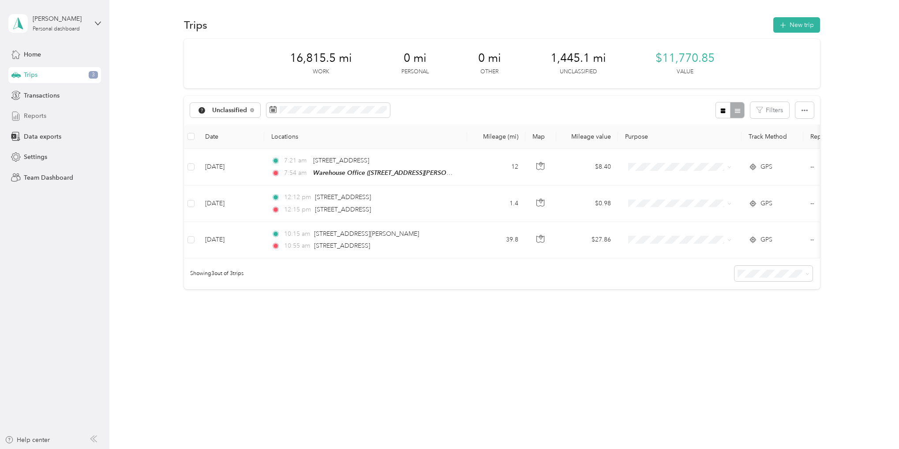
click at [47, 117] on div "Reports" at bounding box center [54, 116] width 93 height 16
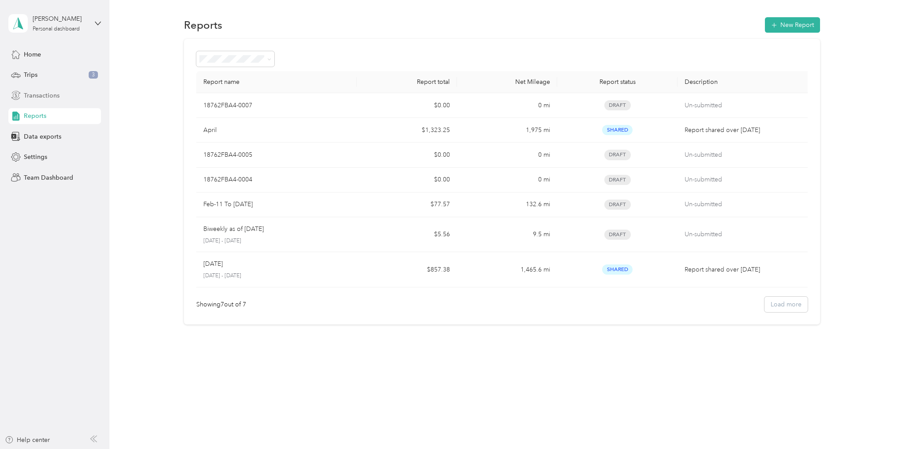
click at [34, 94] on span "Transactions" at bounding box center [42, 95] width 36 height 9
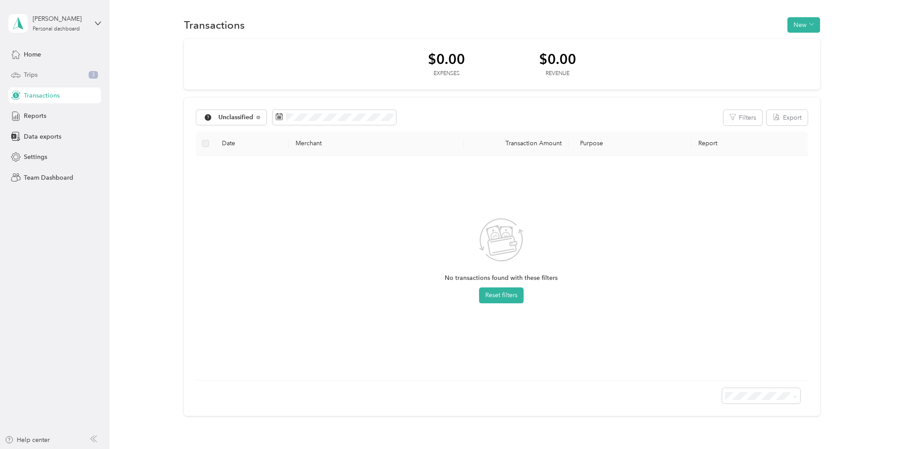
click at [29, 75] on span "Trips" at bounding box center [31, 74] width 14 height 9
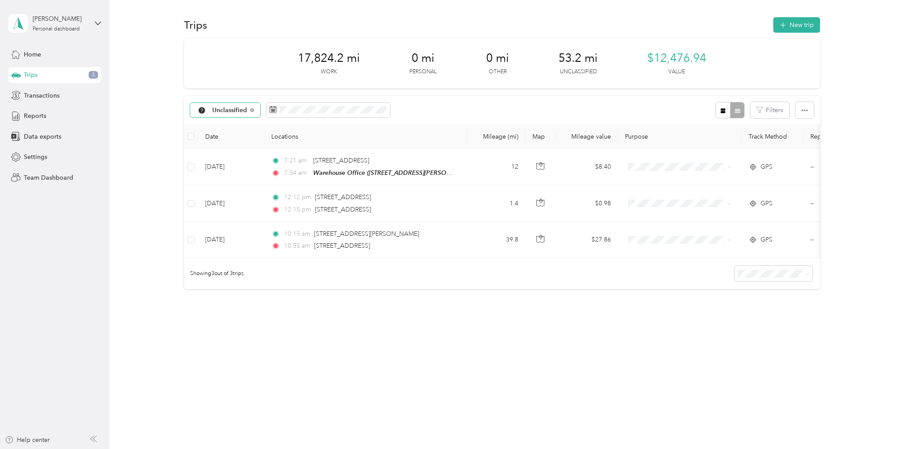
click at [212, 109] on span "Unclassified" at bounding box center [229, 110] width 35 height 6
click at [219, 130] on li "All purposes" at bounding box center [260, 125] width 139 height 15
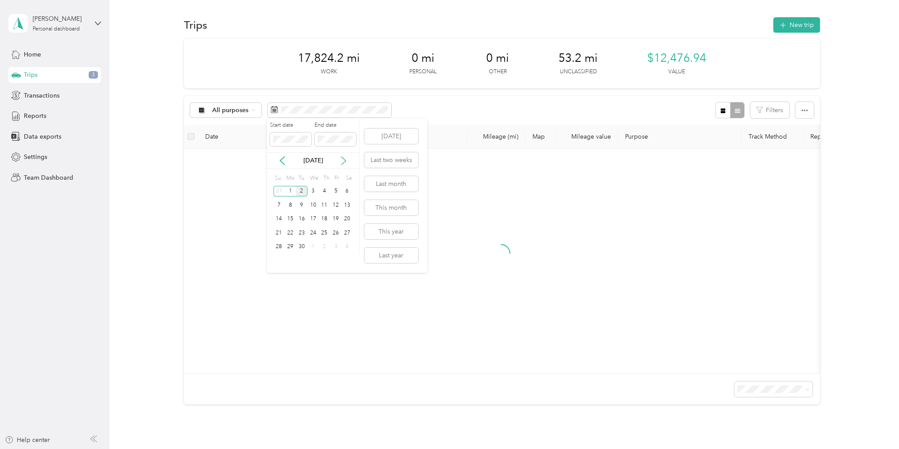
click at [341, 159] on icon at bounding box center [343, 160] width 9 height 9
click at [282, 159] on icon at bounding box center [282, 160] width 9 height 9
click at [283, 159] on icon at bounding box center [282, 160] width 9 height 9
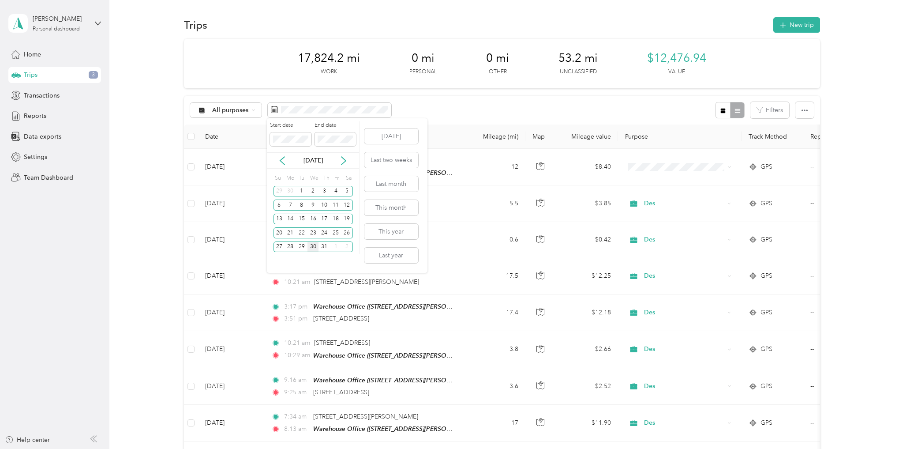
click at [310, 246] on div "30" at bounding box center [313, 246] width 11 height 11
click at [341, 159] on icon at bounding box center [343, 160] width 9 height 9
click at [281, 263] on div "31" at bounding box center [279, 260] width 11 height 11
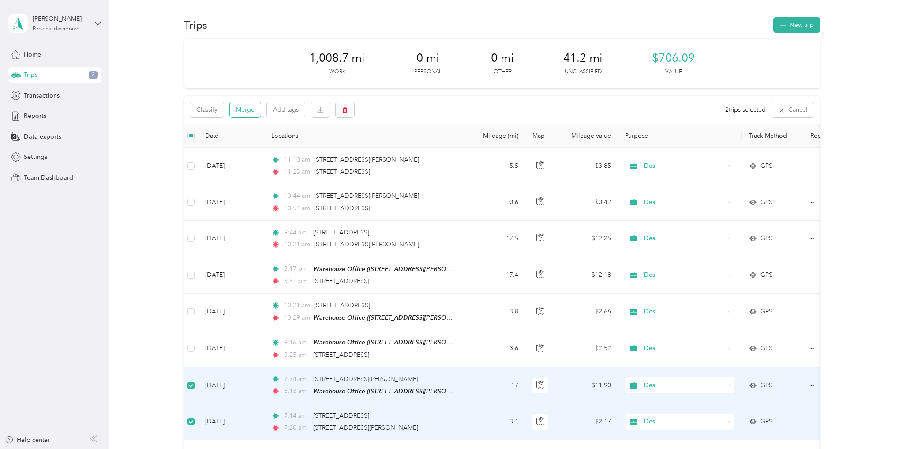
click at [243, 106] on button "Merge" at bounding box center [245, 109] width 31 height 15
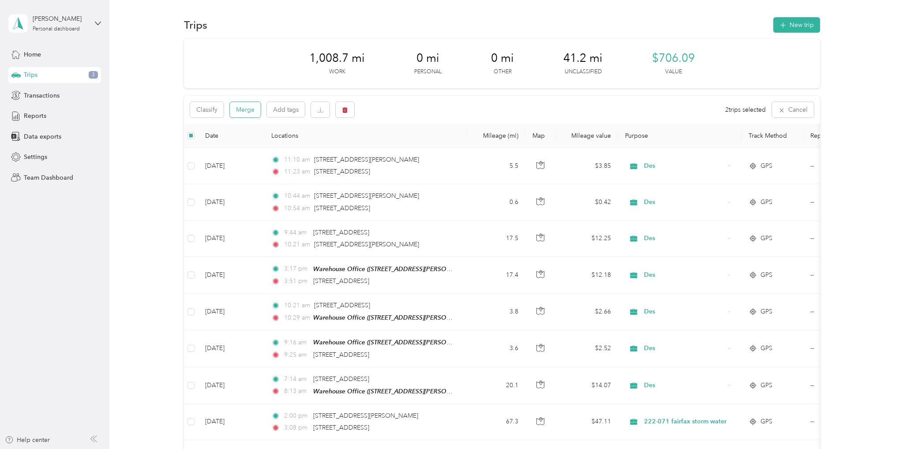
click at [242, 110] on button "Merge" at bounding box center [245, 109] width 31 height 15
click at [250, 113] on button "Merge" at bounding box center [245, 109] width 31 height 15
click at [349, 114] on button "button" at bounding box center [345, 109] width 19 height 15
click at [404, 147] on button "Yes" at bounding box center [410, 146] width 17 height 14
click at [807, 28] on button "New trip" at bounding box center [797, 24] width 47 height 15
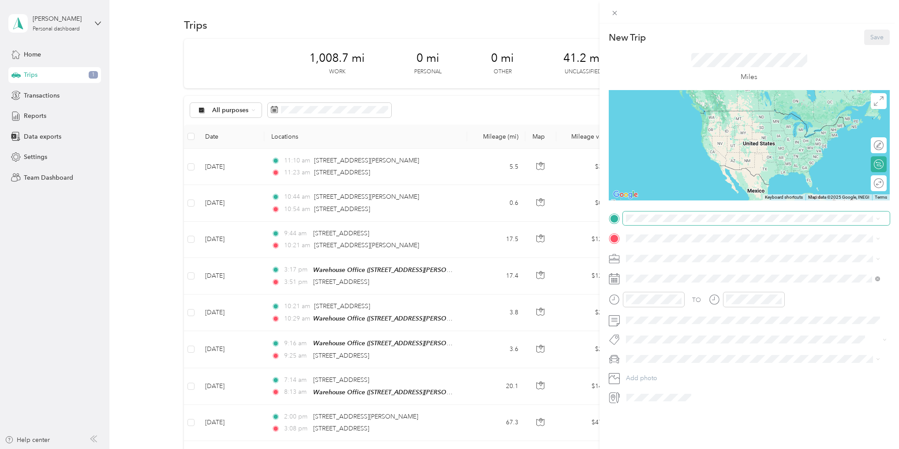
click at [633, 222] on span at bounding box center [756, 218] width 267 height 14
click at [676, 254] on span "280 Fort Evans Road Northeast Leesburg, Virginia 20176, United States" at bounding box center [711, 250] width 137 height 8
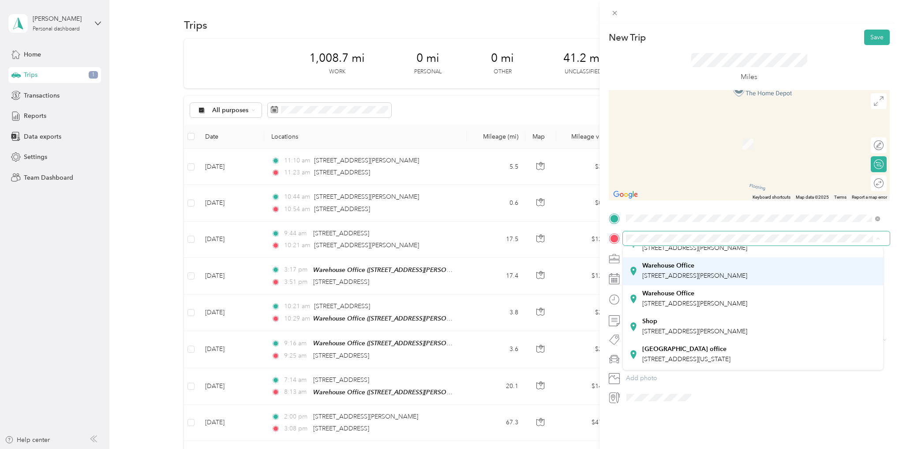
scroll to position [132, 0]
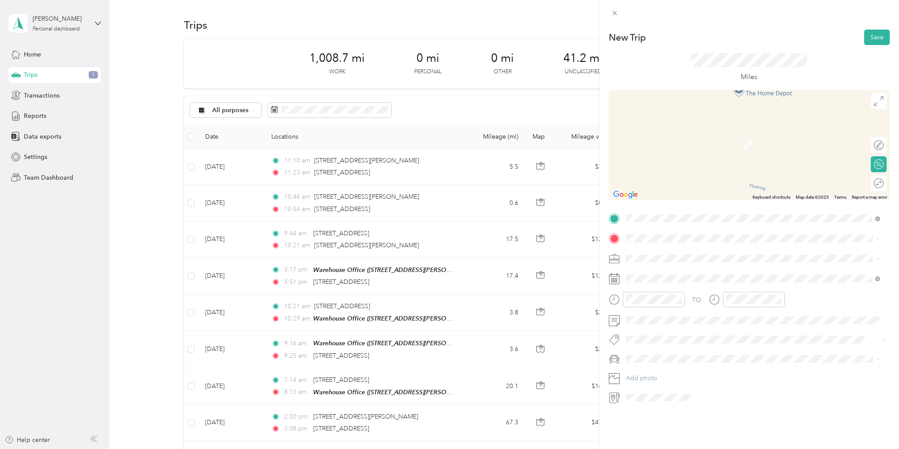
click at [643, 290] on span "[STREET_ADDRESS]" at bounding box center [671, 289] width 56 height 8
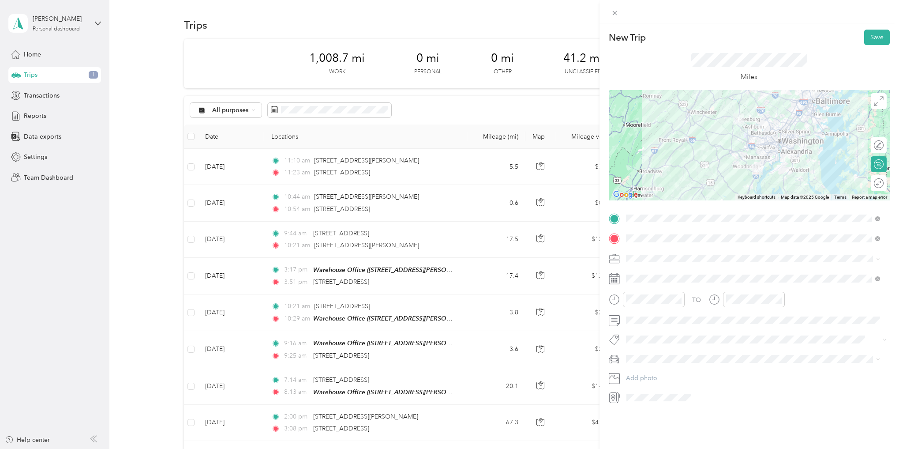
click at [748, 129] on div at bounding box center [749, 145] width 281 height 110
click at [740, 144] on div at bounding box center [749, 145] width 281 height 110
click at [761, 141] on div at bounding box center [749, 145] width 281 height 110
click at [738, 134] on div at bounding box center [749, 145] width 281 height 110
click at [741, 134] on div at bounding box center [749, 145] width 281 height 110
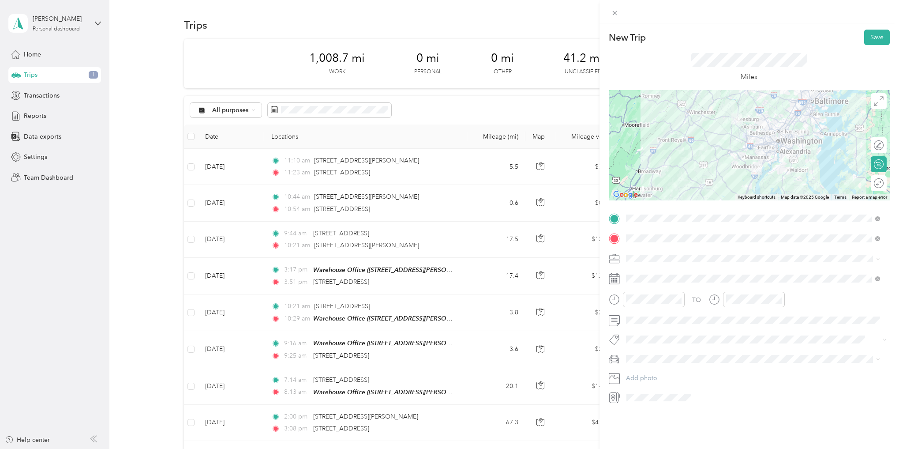
click at [737, 129] on div at bounding box center [749, 145] width 281 height 110
click at [648, 328] on icon at bounding box center [648, 328] width 9 height 9
click at [681, 384] on div "13" at bounding box center [678, 386] width 11 height 11
click at [641, 373] on div "223-010 Nvcc" at bounding box center [753, 370] width 248 height 9
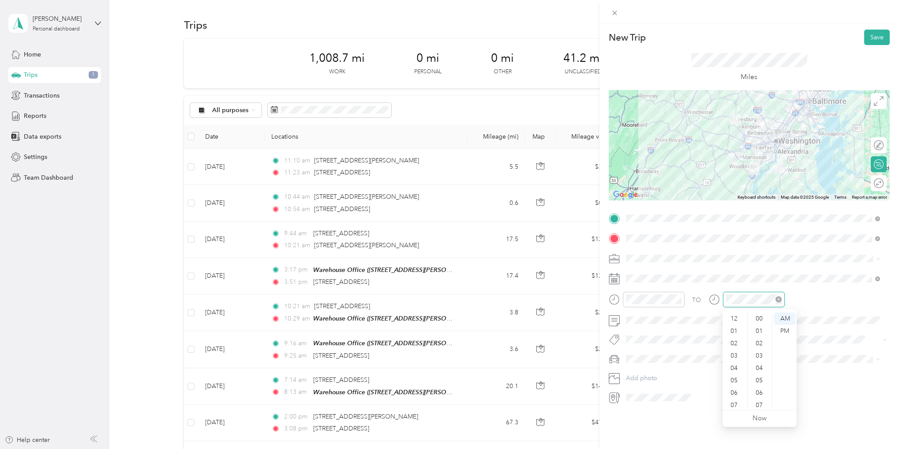
scroll to position [53, 0]
click at [760, 378] on div "50" at bounding box center [760, 380] width 21 height 12
click at [873, 40] on button "Save" at bounding box center [878, 37] width 26 height 15
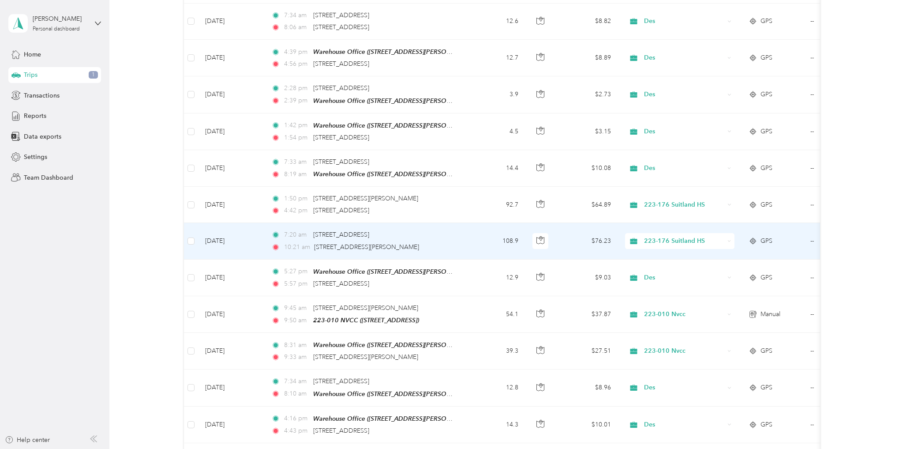
scroll to position [1589, 0]
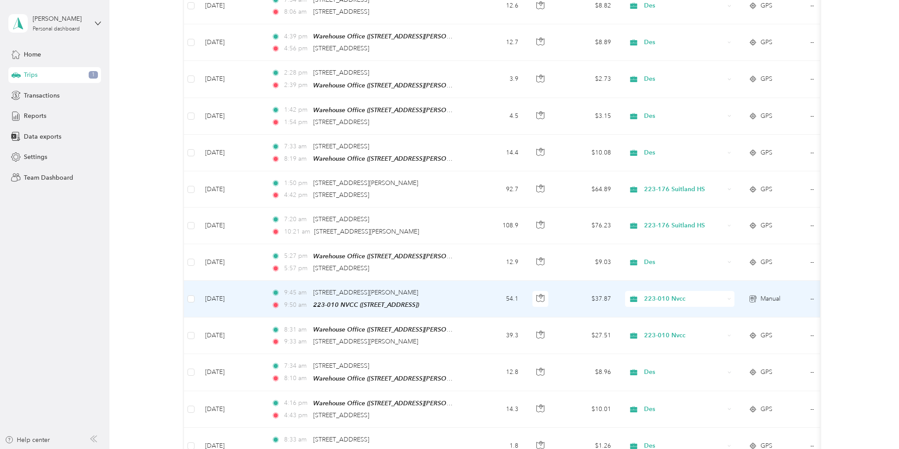
click at [221, 285] on td "[DATE]" at bounding box center [231, 299] width 66 height 37
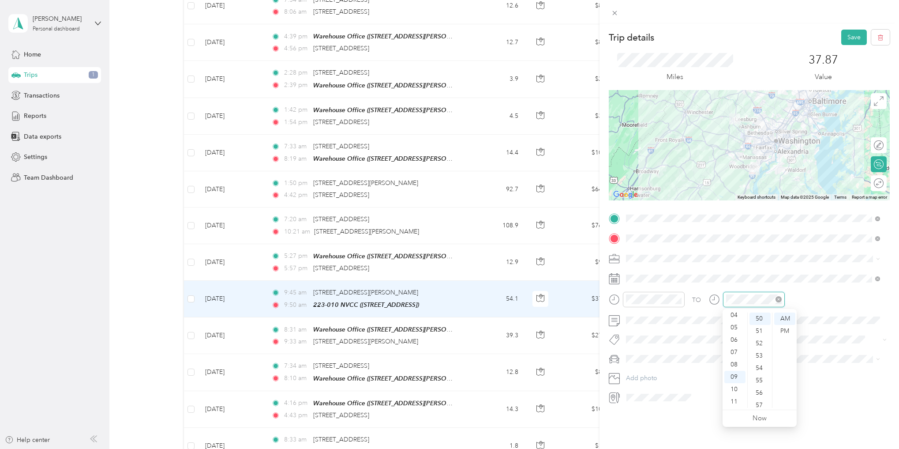
scroll to position [618, 0]
click at [724, 301] on div at bounding box center [754, 299] width 62 height 15
click at [736, 393] on div "10" at bounding box center [735, 389] width 21 height 12
click at [764, 326] on div "29" at bounding box center [760, 324] width 21 height 12
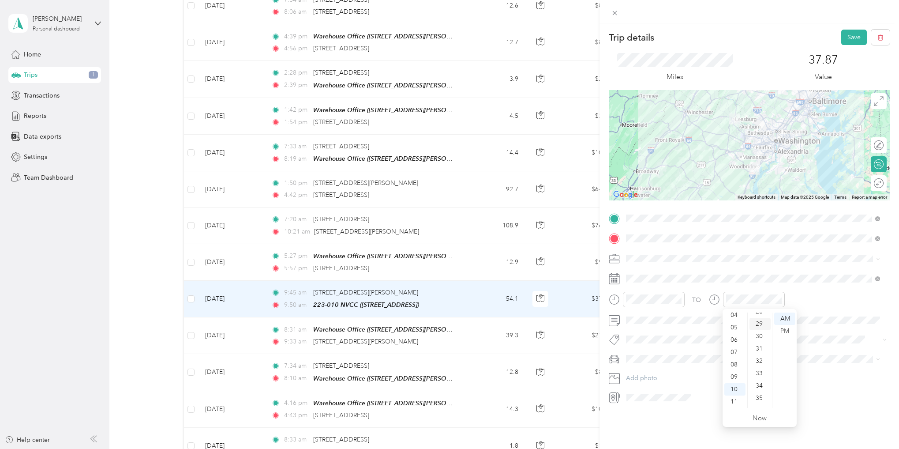
scroll to position [358, 0]
click at [843, 34] on button "Save" at bounding box center [855, 37] width 26 height 15
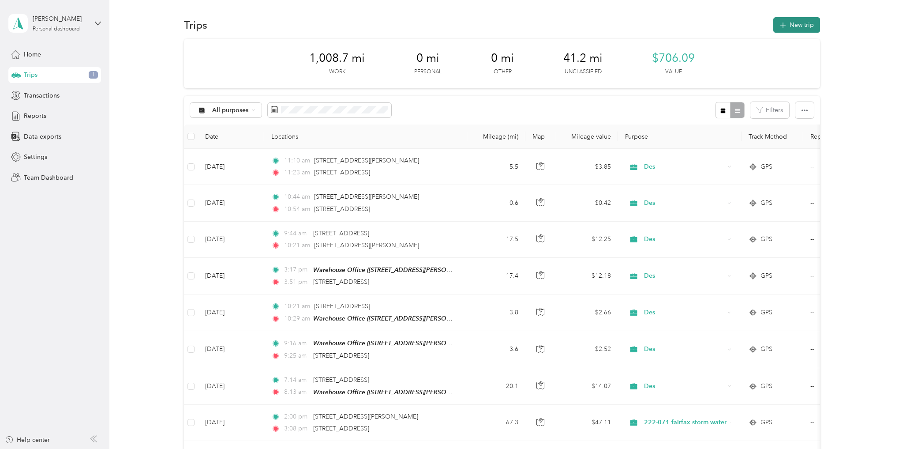
click at [787, 19] on button "New trip" at bounding box center [797, 24] width 47 height 15
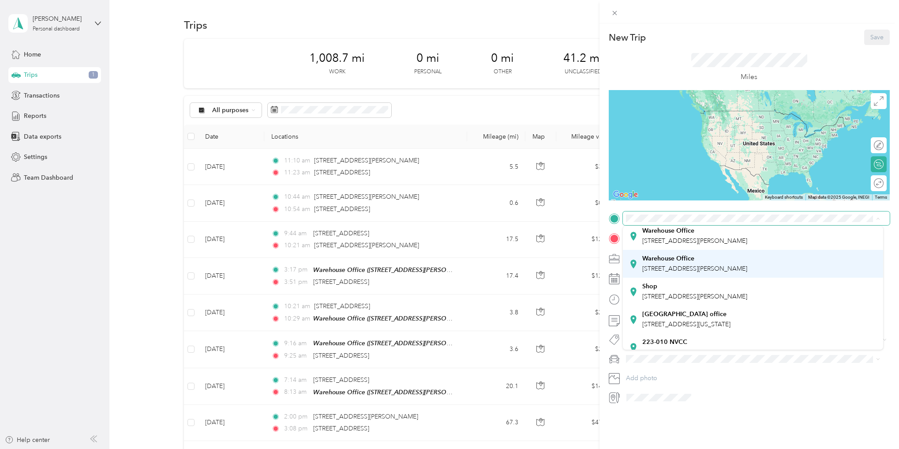
scroll to position [145, 0]
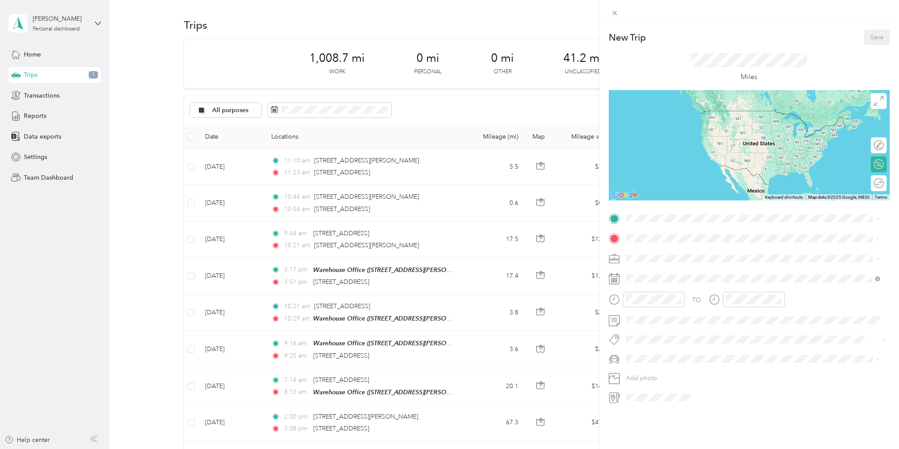
click at [657, 251] on div "223-010 NVCC 2645 N College Dr, 22191, Woodbridge, VA, United States" at bounding box center [671, 252] width 56 height 19
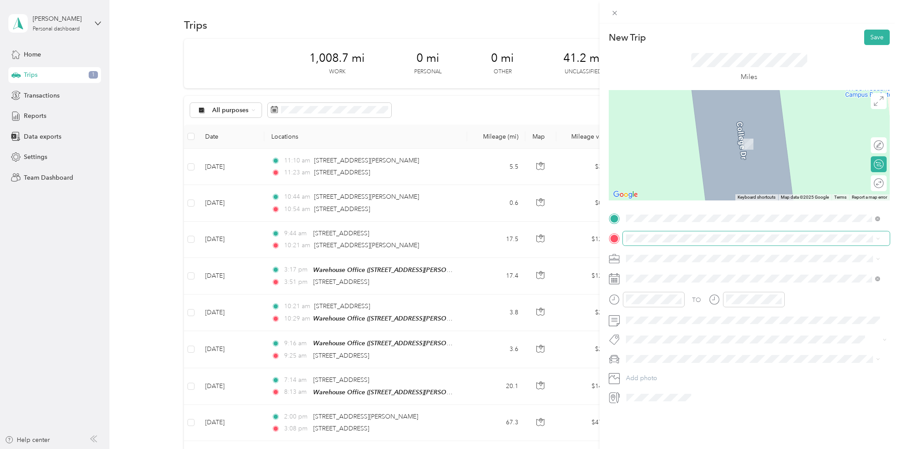
click at [632, 235] on span at bounding box center [756, 238] width 267 height 14
click at [667, 244] on span at bounding box center [756, 238] width 267 height 14
click at [655, 275] on strong "Warehouse Office" at bounding box center [669, 273] width 52 height 8
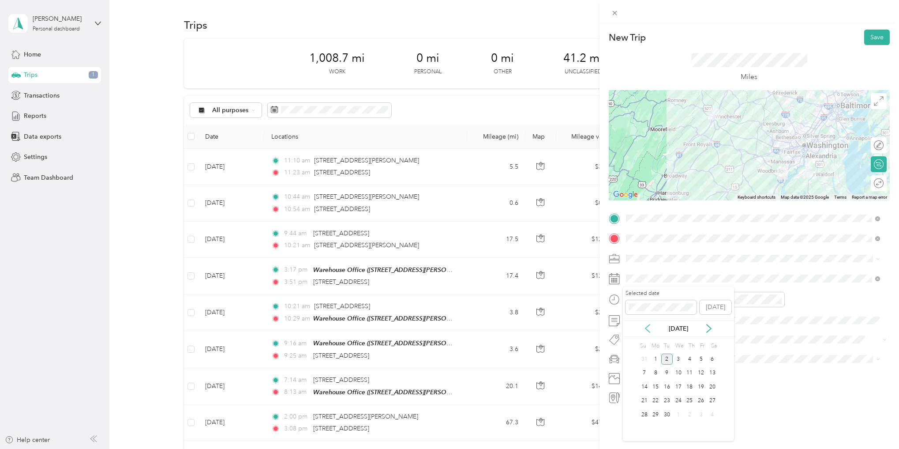
click at [647, 327] on icon at bounding box center [648, 328] width 4 height 8
click at [648, 324] on icon at bounding box center [648, 328] width 9 height 9
click at [707, 327] on icon at bounding box center [709, 328] width 9 height 9
click at [681, 389] on div "13" at bounding box center [678, 386] width 11 height 11
click at [611, 300] on div at bounding box center [647, 299] width 76 height 15
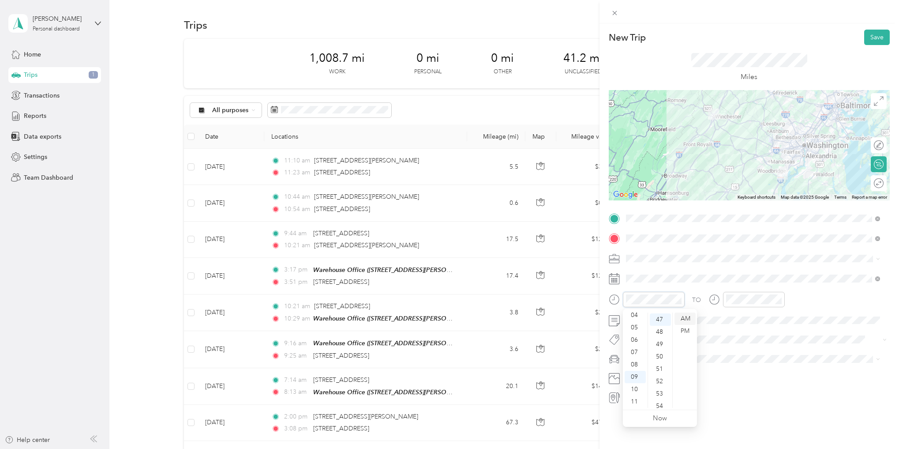
scroll to position [581, 0]
click at [636, 400] on div "11" at bounding box center [635, 401] width 21 height 12
click at [659, 325] on div "33" at bounding box center [660, 322] width 21 height 12
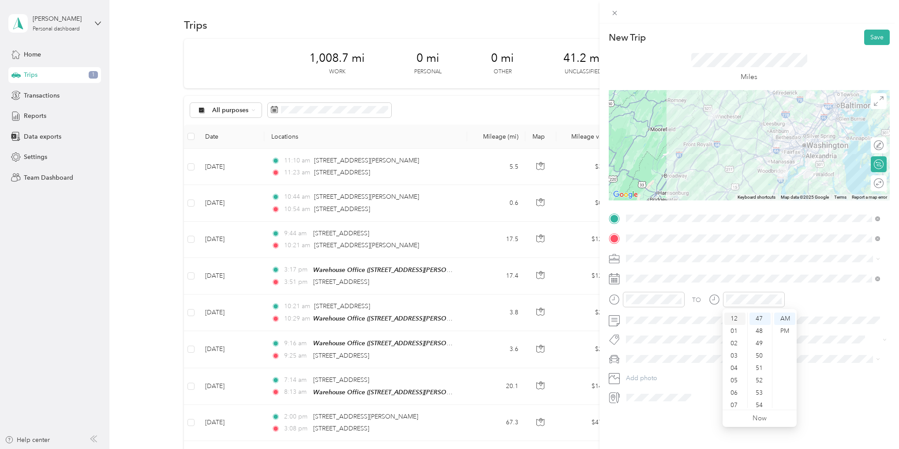
click at [730, 318] on div "12" at bounding box center [735, 318] width 21 height 12
click at [788, 333] on div "PM" at bounding box center [785, 331] width 21 height 12
click at [763, 369] on div "51" at bounding box center [760, 368] width 21 height 12
click at [625, 256] on span at bounding box center [756, 259] width 267 height 14
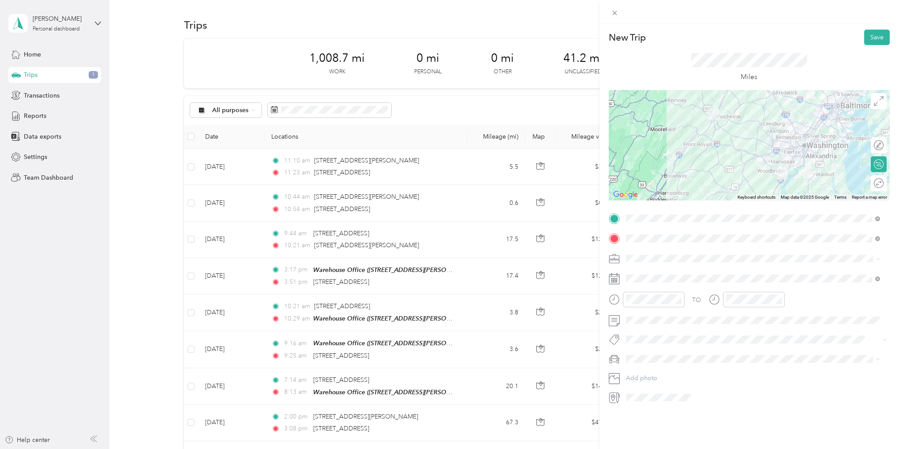
click at [635, 253] on span at bounding box center [756, 259] width 267 height 14
click at [612, 263] on icon at bounding box center [615, 261] width 10 height 3
click at [621, 258] on div at bounding box center [749, 259] width 281 height 14
click at [773, 142] on div at bounding box center [749, 145] width 281 height 110
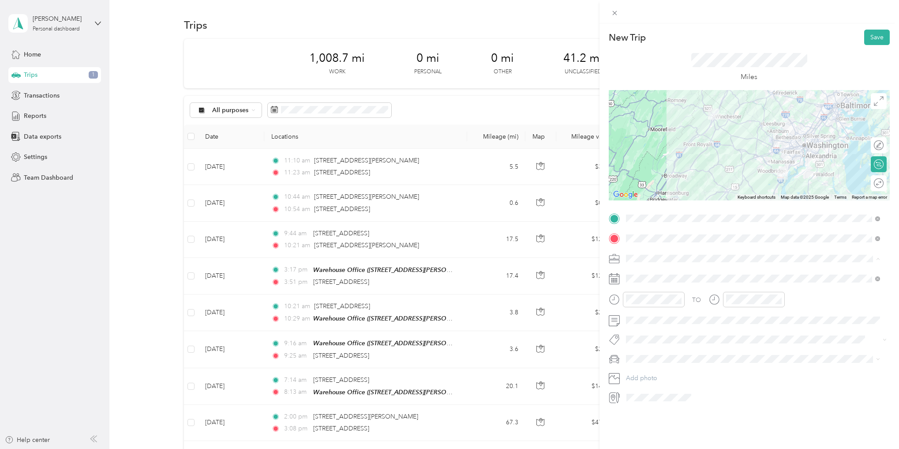
click at [641, 327] on span "223-010 Nvcc" at bounding box center [648, 327] width 39 height 8
click at [739, 162] on div at bounding box center [749, 145] width 281 height 110
click at [775, 138] on div at bounding box center [749, 145] width 281 height 110
click at [773, 140] on div at bounding box center [749, 145] width 281 height 110
click at [866, 39] on button "Save" at bounding box center [878, 37] width 26 height 15
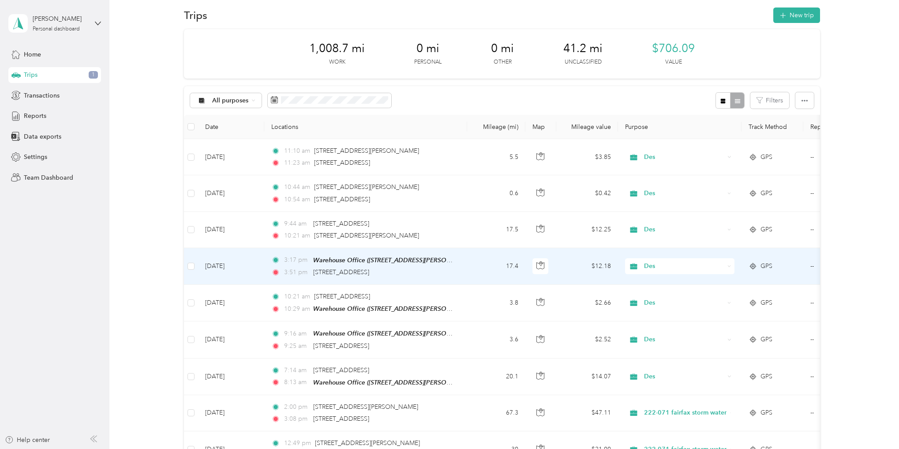
scroll to position [0, 0]
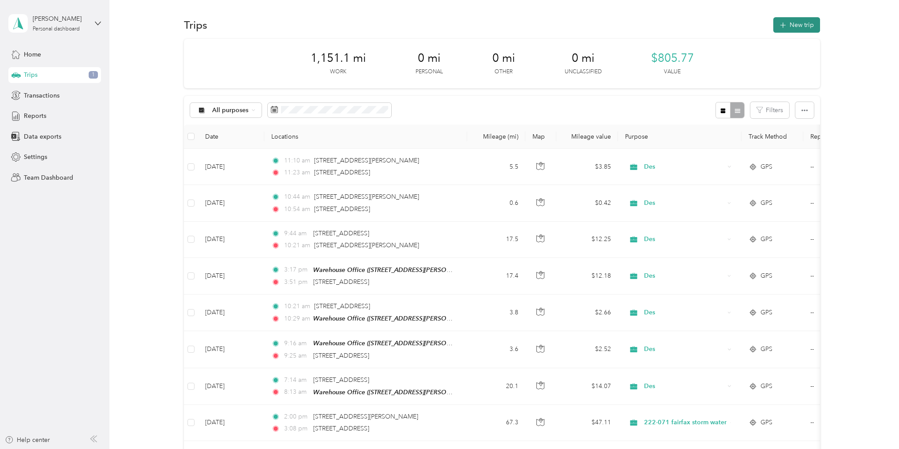
click at [790, 26] on button "New trip" at bounding box center [797, 24] width 47 height 15
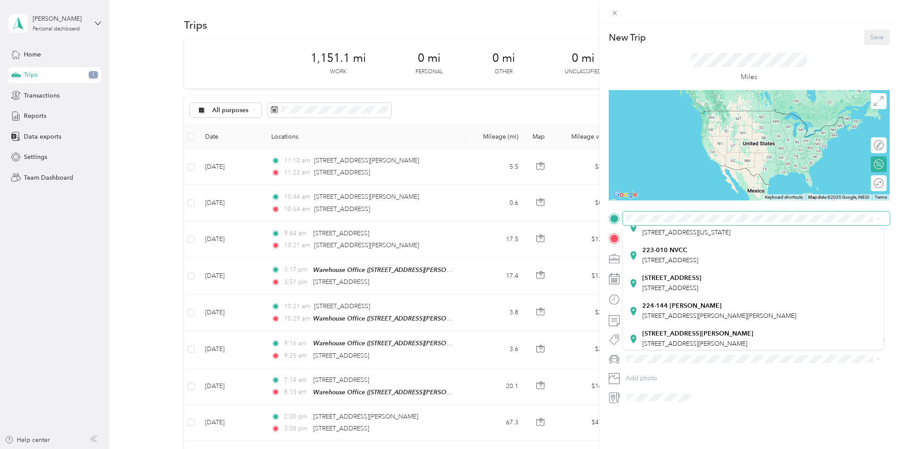
scroll to position [145, 0]
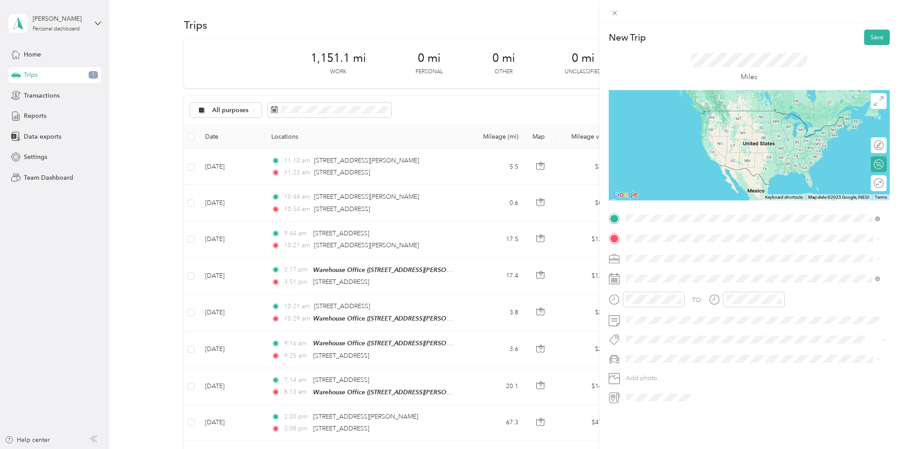
click at [661, 248] on span "[STREET_ADDRESS][US_STATE]" at bounding box center [687, 250] width 88 height 8
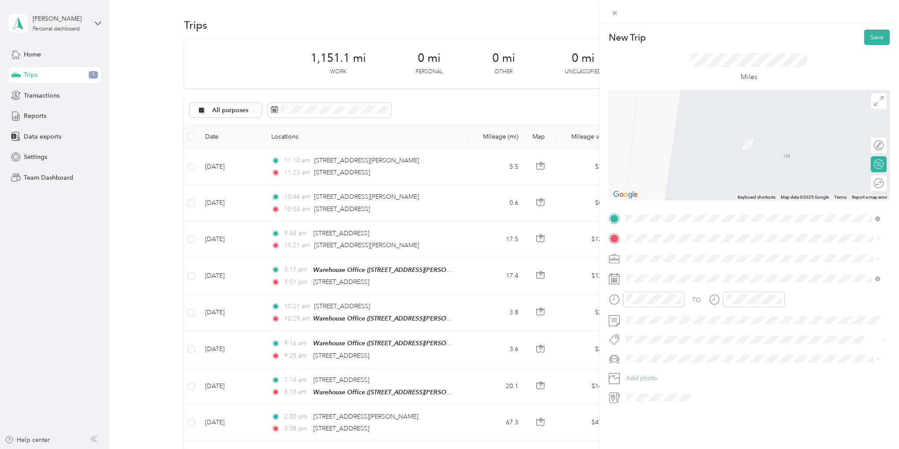
click at [725, 357] on div "[STREET_ADDRESS][PERSON_NAME][PERSON_NAME]" at bounding box center [698, 355] width 111 height 19
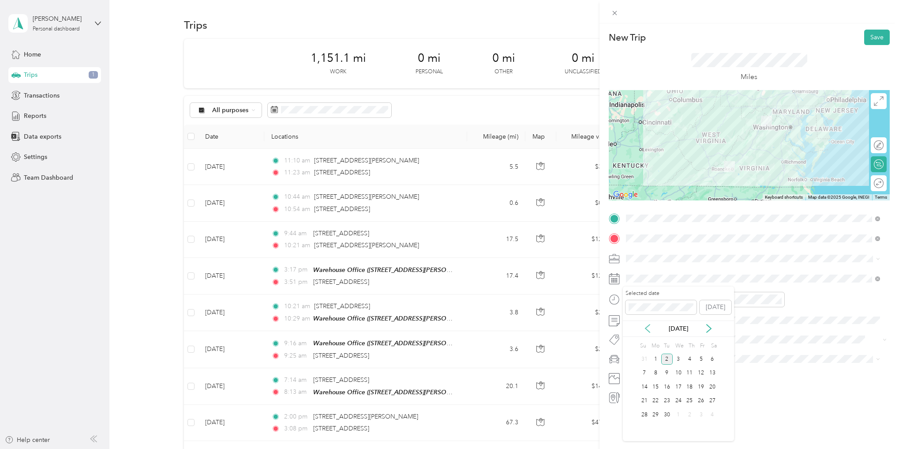
click at [646, 327] on icon at bounding box center [648, 328] width 4 height 8
click at [700, 356] on div "1" at bounding box center [701, 359] width 11 height 11
click at [637, 336] on div "06" at bounding box center [635, 340] width 21 height 12
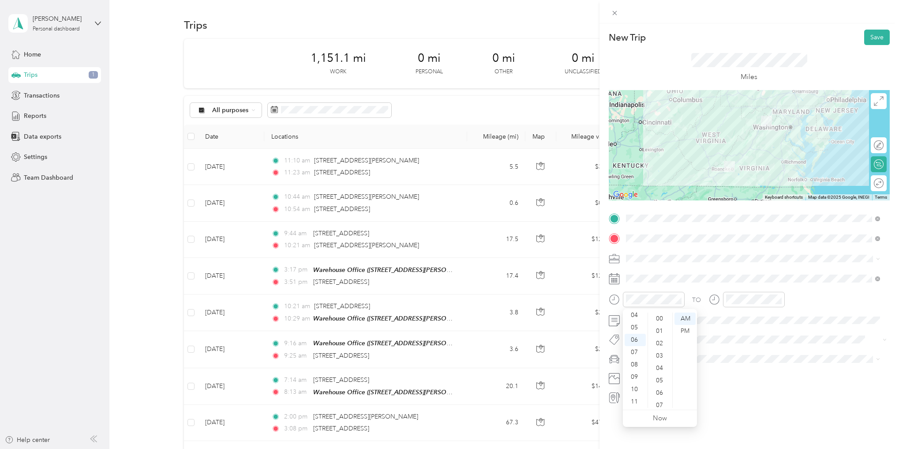
click at [655, 332] on div "01" at bounding box center [660, 331] width 21 height 12
click at [735, 364] on div "08" at bounding box center [735, 364] width 21 height 12
click at [759, 327] on div "24" at bounding box center [760, 326] width 21 height 12
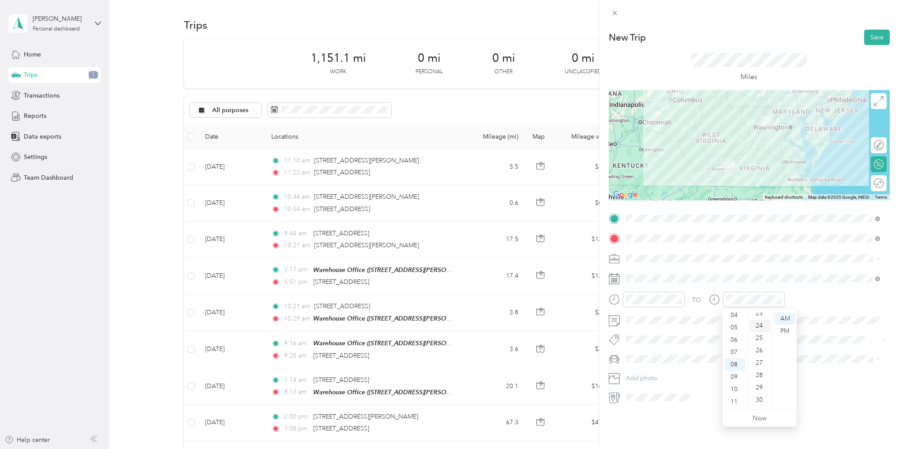
scroll to position [297, 0]
click at [655, 352] on div "[STREET_ADDRESS][PERSON_NAME]" at bounding box center [753, 350] width 248 height 9
click at [868, 35] on button "Save" at bounding box center [878, 37] width 26 height 15
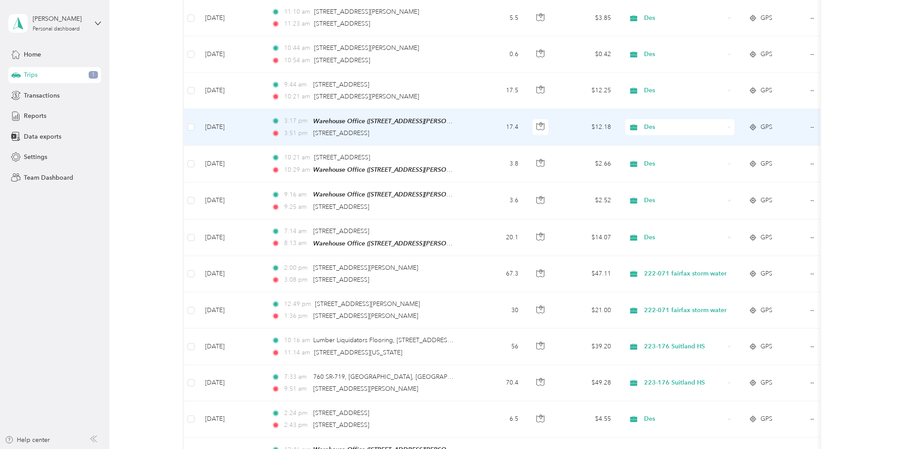
scroll to position [0, 0]
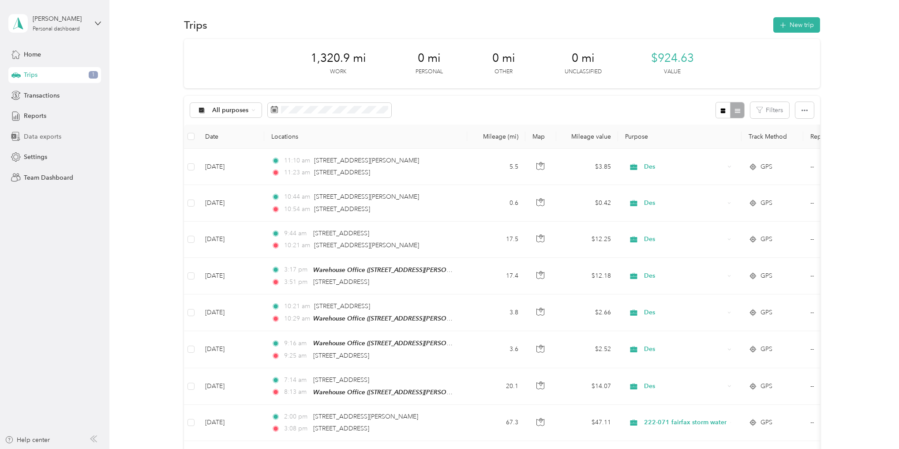
click at [56, 136] on span "Data exports" at bounding box center [43, 136] width 38 height 9
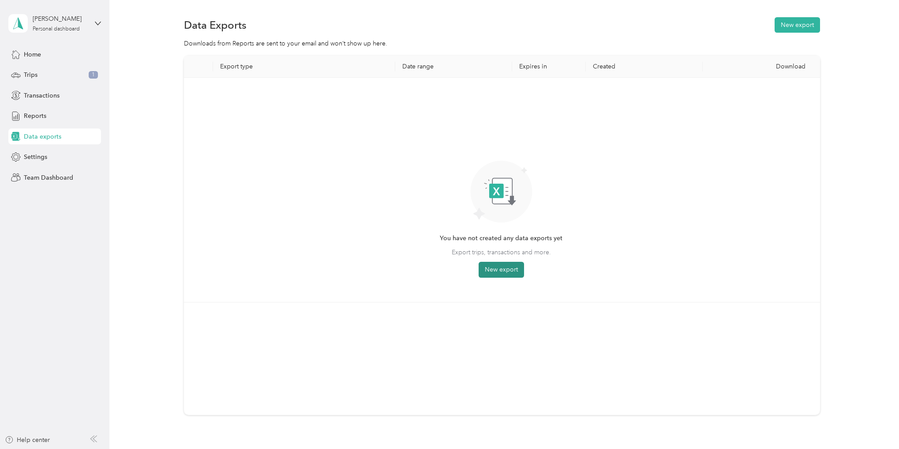
click at [501, 267] on button "New export" at bounding box center [501, 270] width 45 height 16
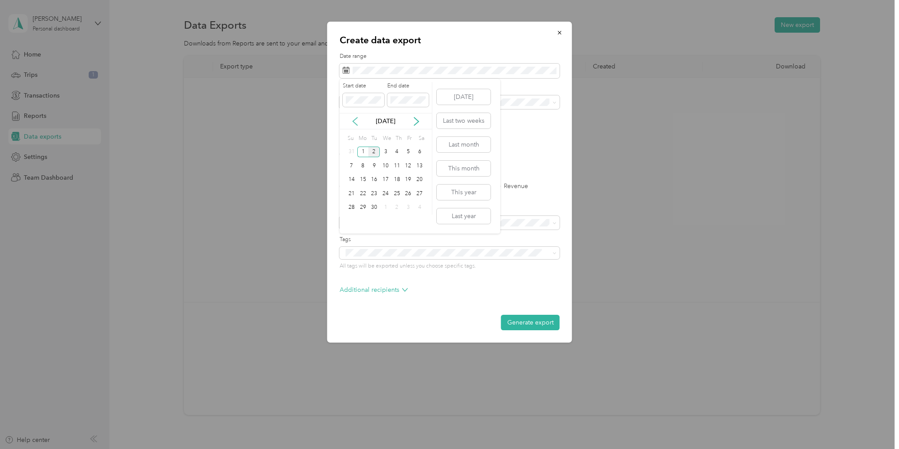
click at [357, 120] on icon at bounding box center [355, 121] width 9 height 9
click at [382, 156] on div "30" at bounding box center [385, 152] width 11 height 11
click at [416, 123] on icon at bounding box center [416, 121] width 9 height 9
click at [352, 222] on div "31" at bounding box center [351, 221] width 11 height 11
click at [407, 155] on label "PDF" at bounding box center [413, 154] width 21 height 6
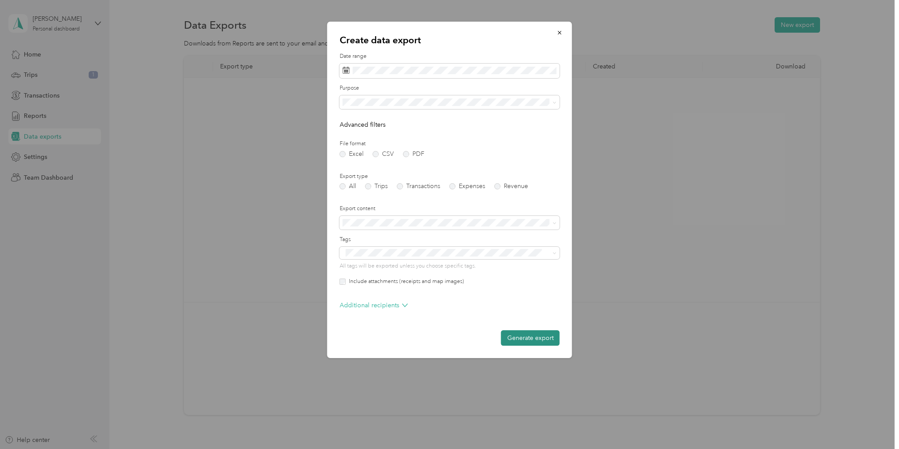
click at [555, 341] on button "Generate export" at bounding box center [530, 337] width 59 height 15
